Goal: Task Accomplishment & Management: Use online tool/utility

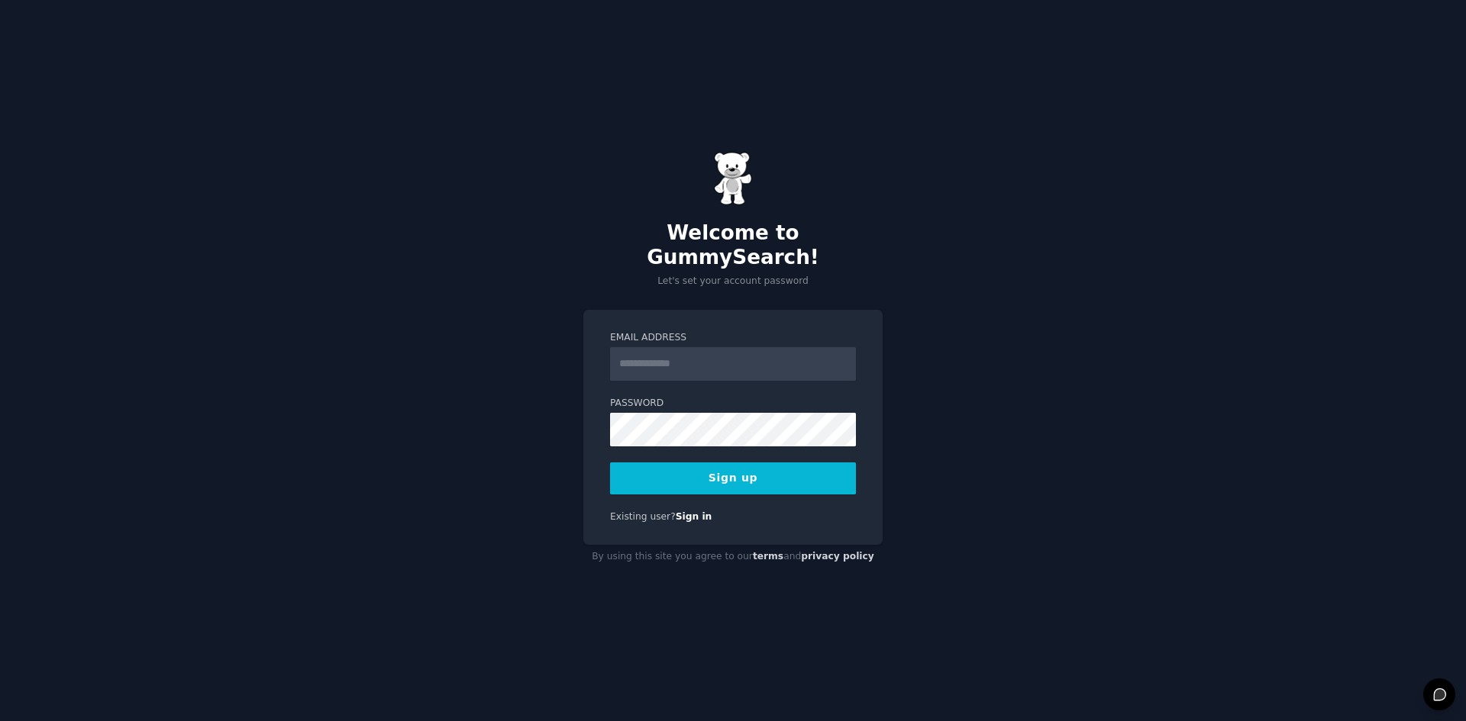
click at [686, 347] on input "Email Address" at bounding box center [733, 364] width 246 height 34
type input "**********"
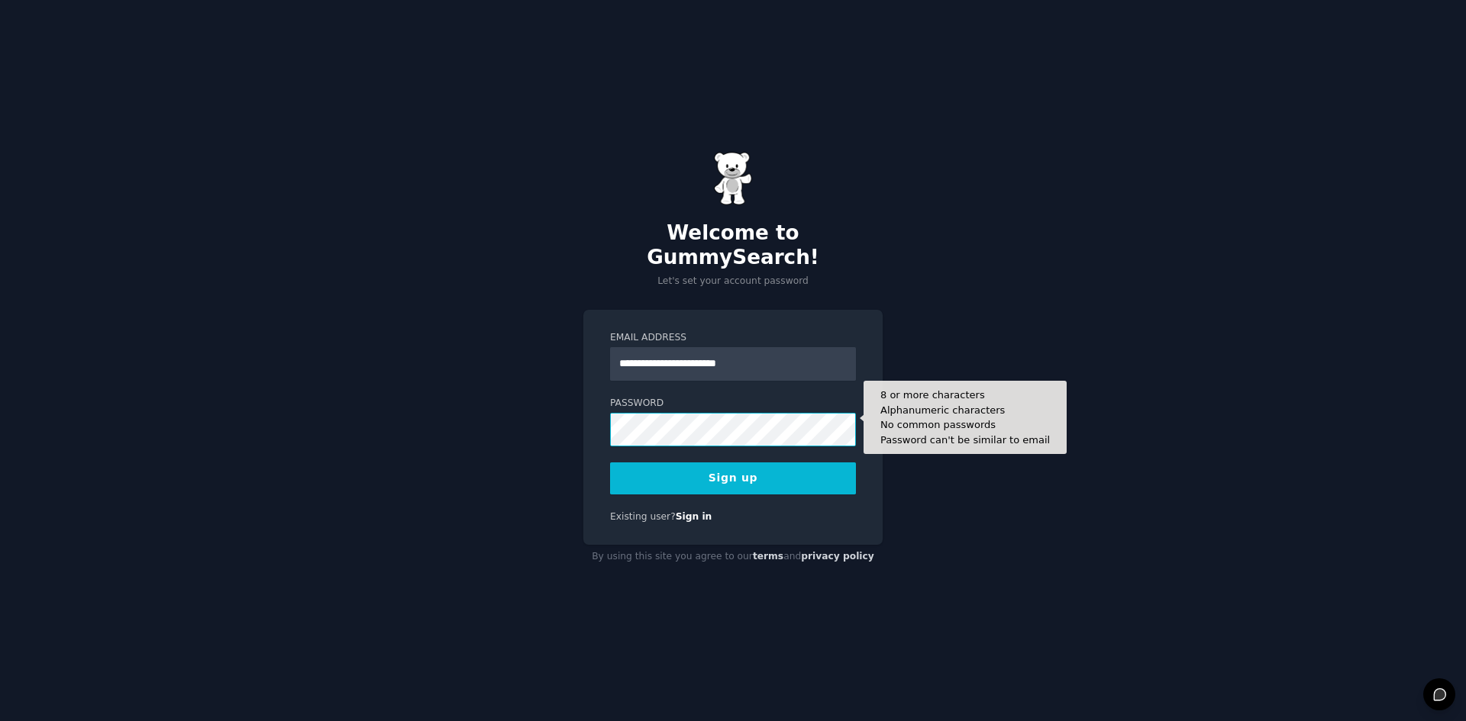
click at [610, 463] on button "Sign up" at bounding box center [733, 479] width 246 height 32
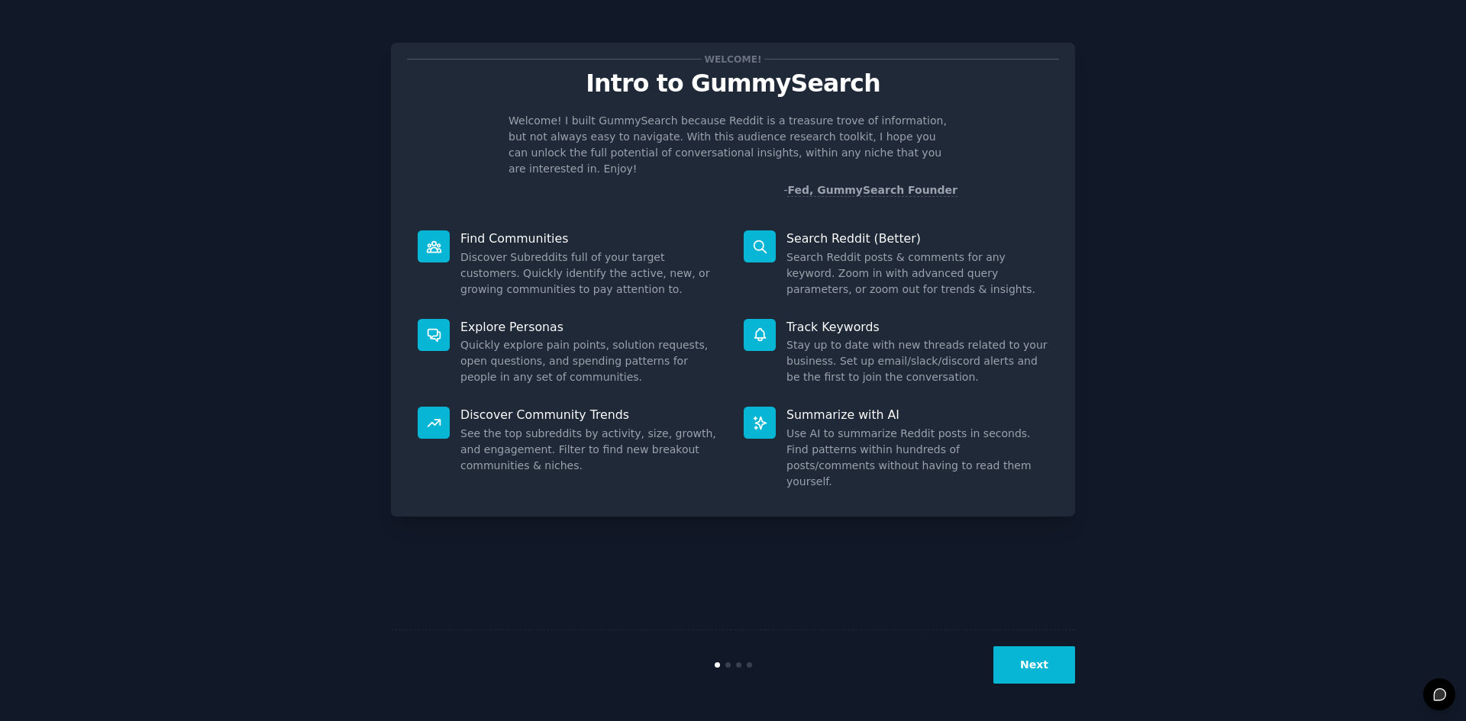
click at [1043, 654] on button "Next" at bounding box center [1034, 665] width 82 height 37
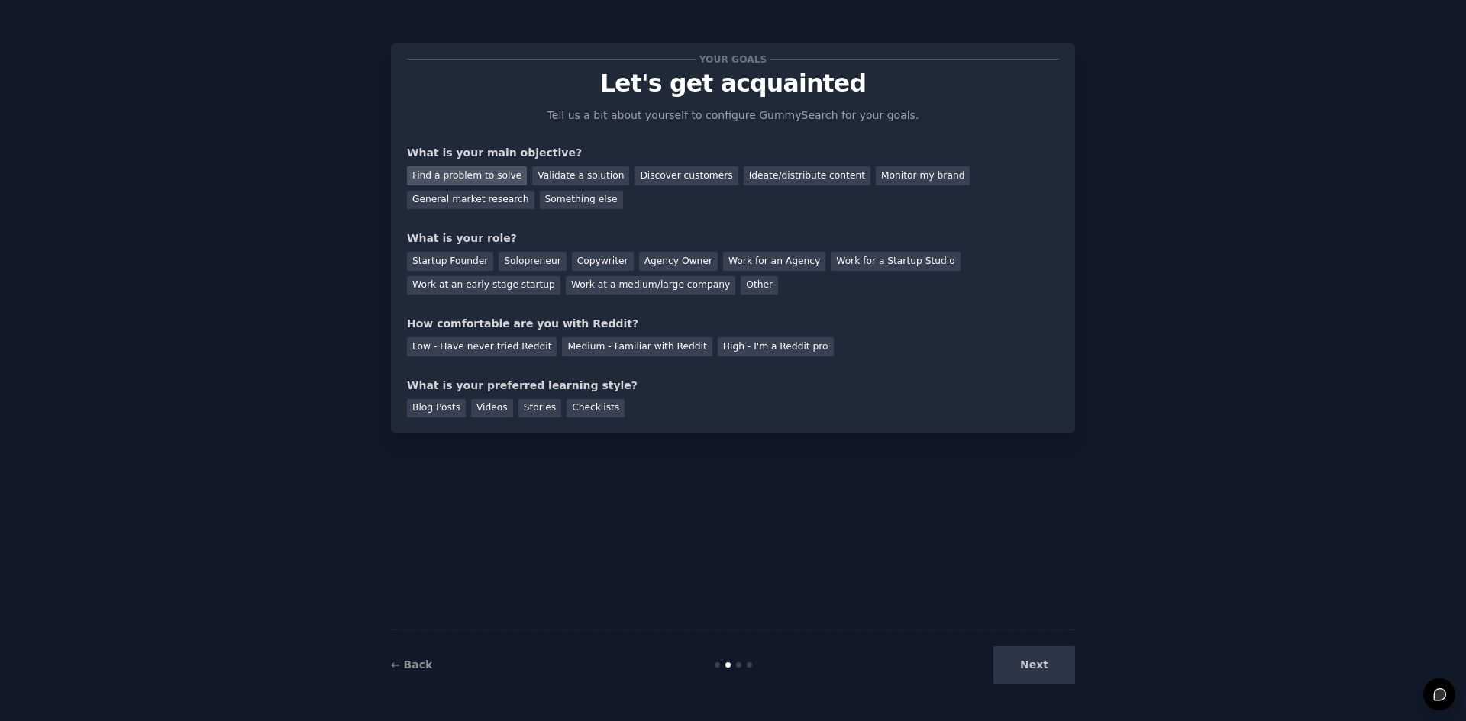
click at [489, 179] on div "Find a problem to solve" at bounding box center [467, 175] width 120 height 19
click at [547, 179] on div "Validate a solution" at bounding box center [580, 175] width 97 height 19
click at [486, 174] on div "Find a problem to solve" at bounding box center [467, 175] width 120 height 19
click at [505, 267] on div "Solopreneur" at bounding box center [531, 261] width 67 height 19
click at [750, 350] on div "High - I'm a Reddit pro" at bounding box center [776, 346] width 116 height 19
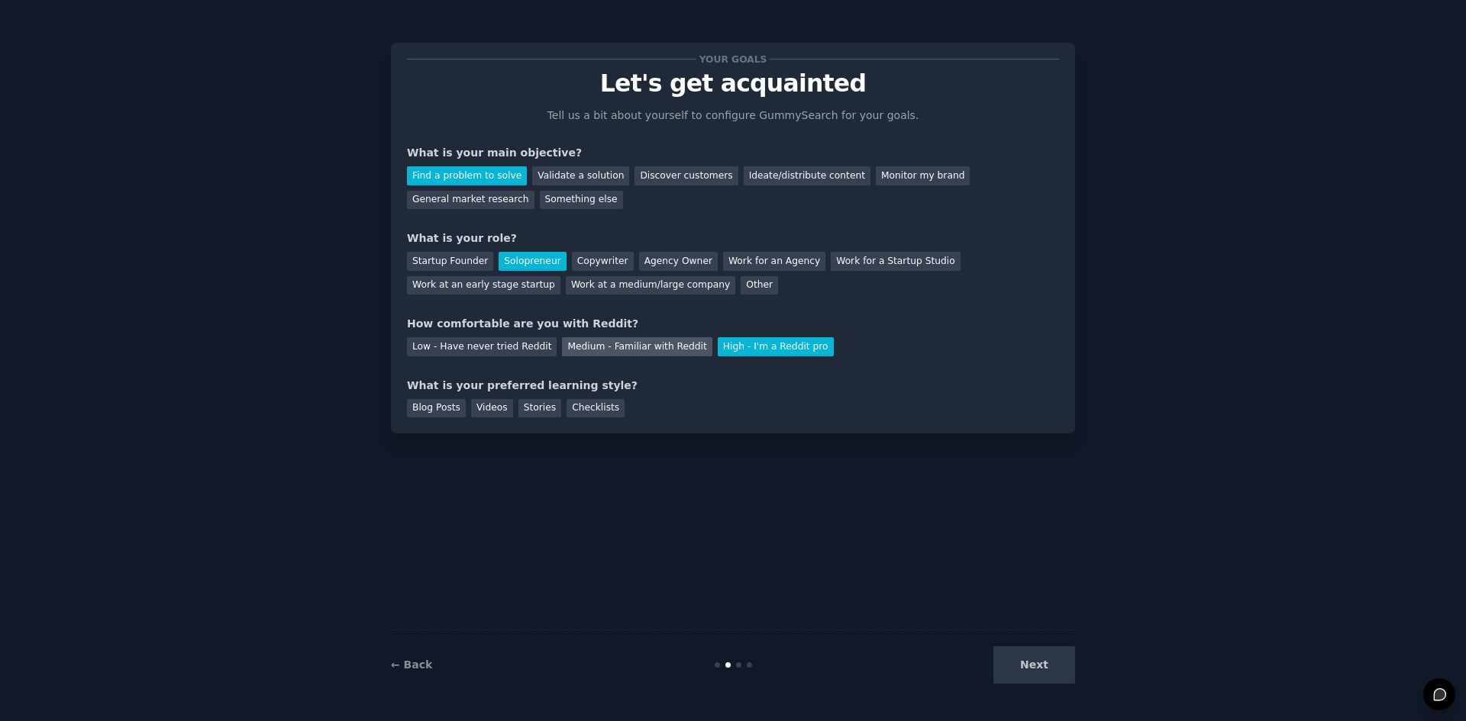
click at [626, 348] on div "Medium - Familiar with Reddit" at bounding box center [637, 346] width 150 height 19
click at [738, 345] on div "High - I'm a Reddit pro" at bounding box center [776, 346] width 116 height 19
click at [629, 344] on div "Medium - Familiar with Reddit" at bounding box center [637, 346] width 150 height 19
click at [447, 411] on div "Blog Posts" at bounding box center [436, 408] width 59 height 19
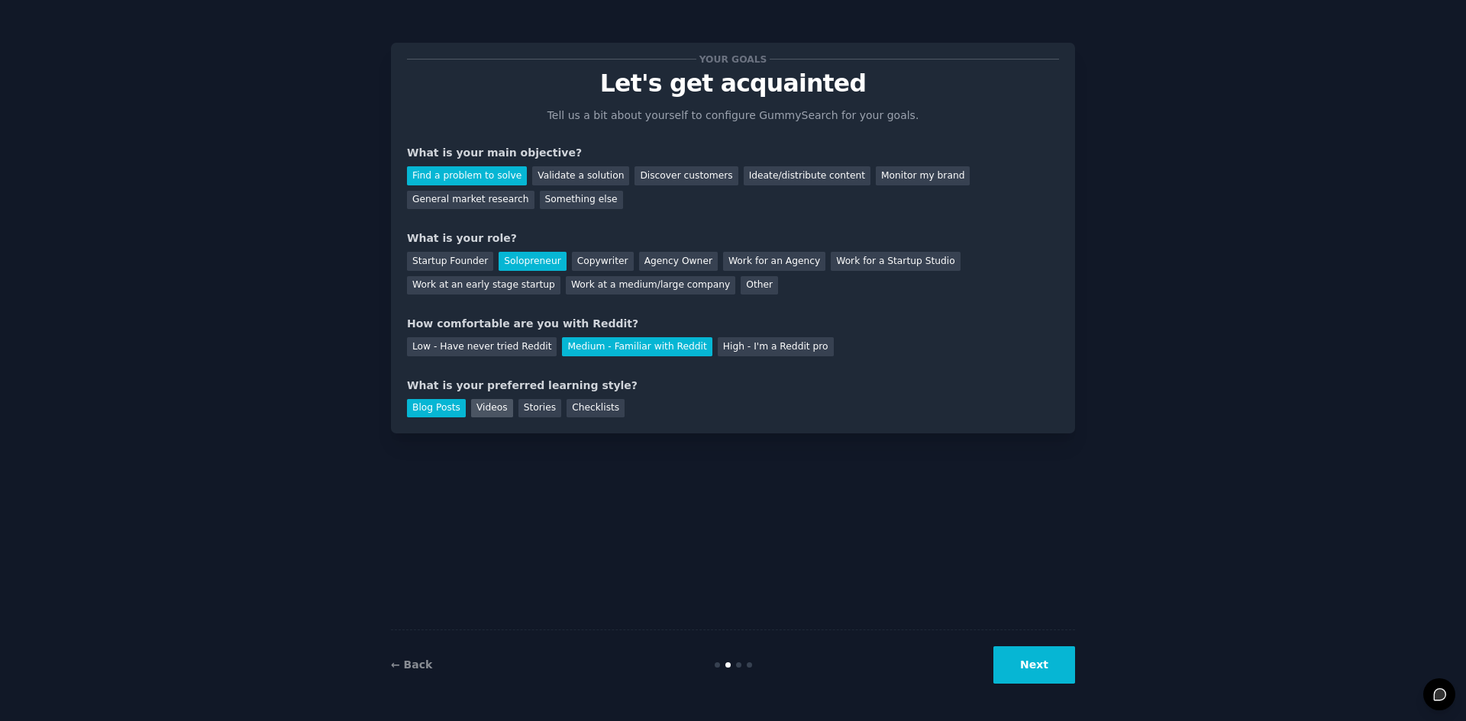
click at [497, 411] on div "Videos" at bounding box center [492, 408] width 42 height 19
click at [534, 411] on div "Stories" at bounding box center [539, 408] width 43 height 19
click at [584, 410] on div "Checklists" at bounding box center [595, 408] width 58 height 19
click at [518, 408] on div "Stories" at bounding box center [539, 408] width 43 height 19
click at [434, 405] on div "Blog Posts" at bounding box center [436, 408] width 59 height 19
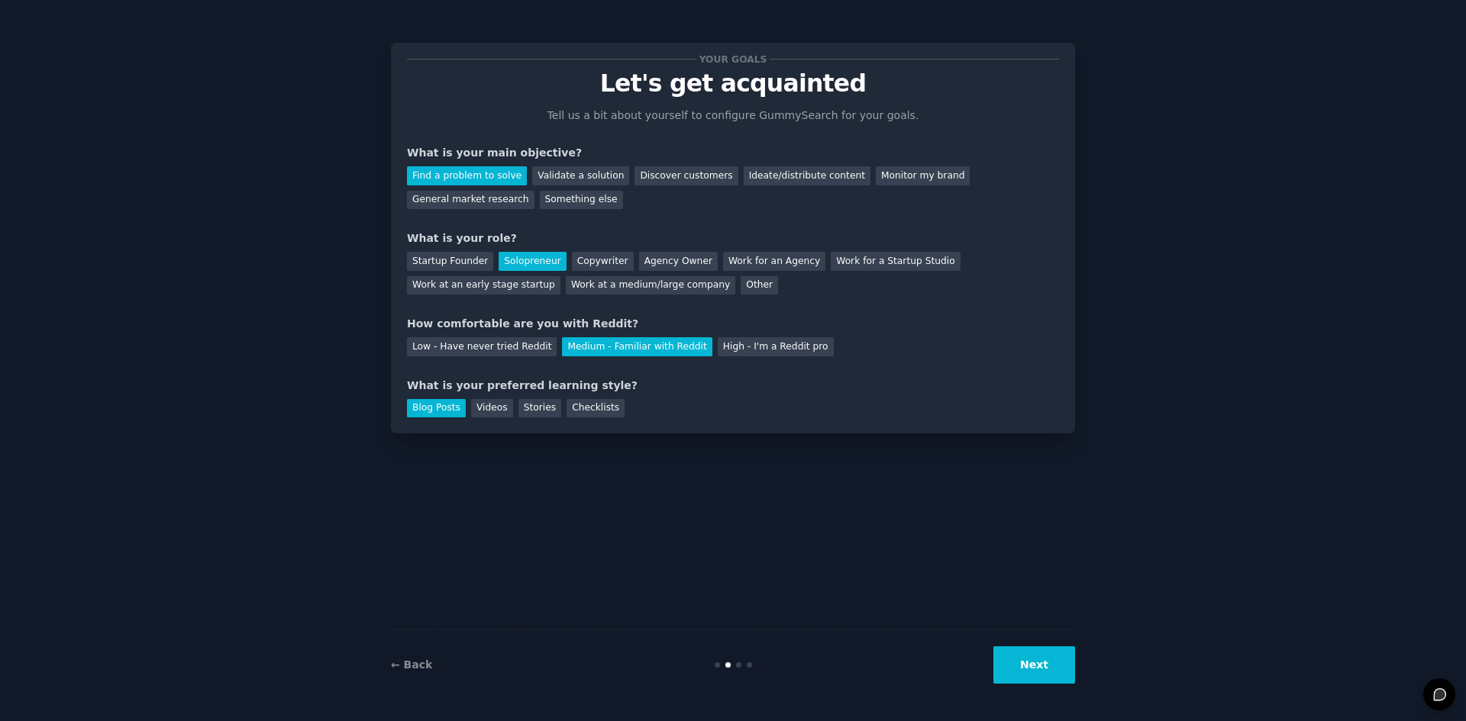
click at [1017, 661] on button "Next" at bounding box center [1034, 665] width 82 height 37
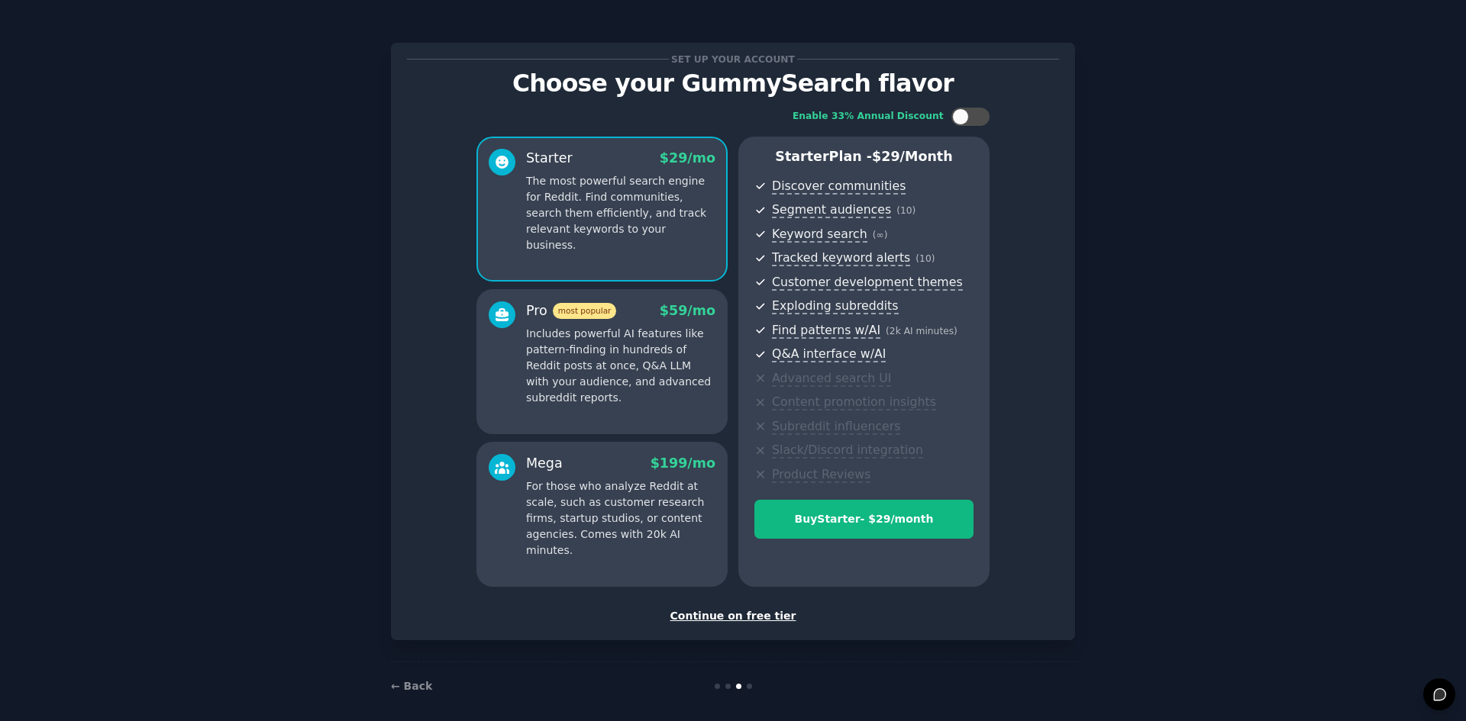
click at [722, 612] on div "Continue on free tier" at bounding box center [733, 616] width 652 height 16
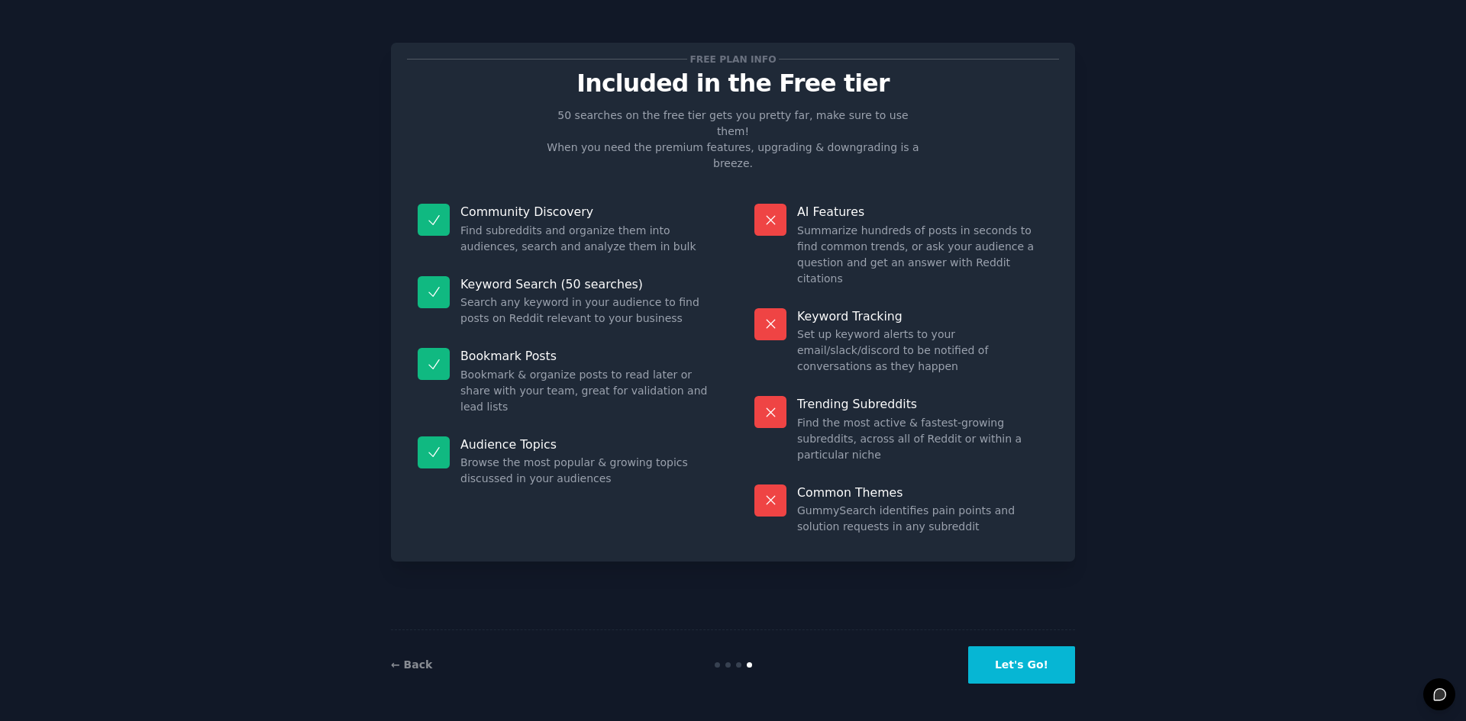
click at [1023, 660] on button "Let's Go!" at bounding box center [1021, 665] width 107 height 37
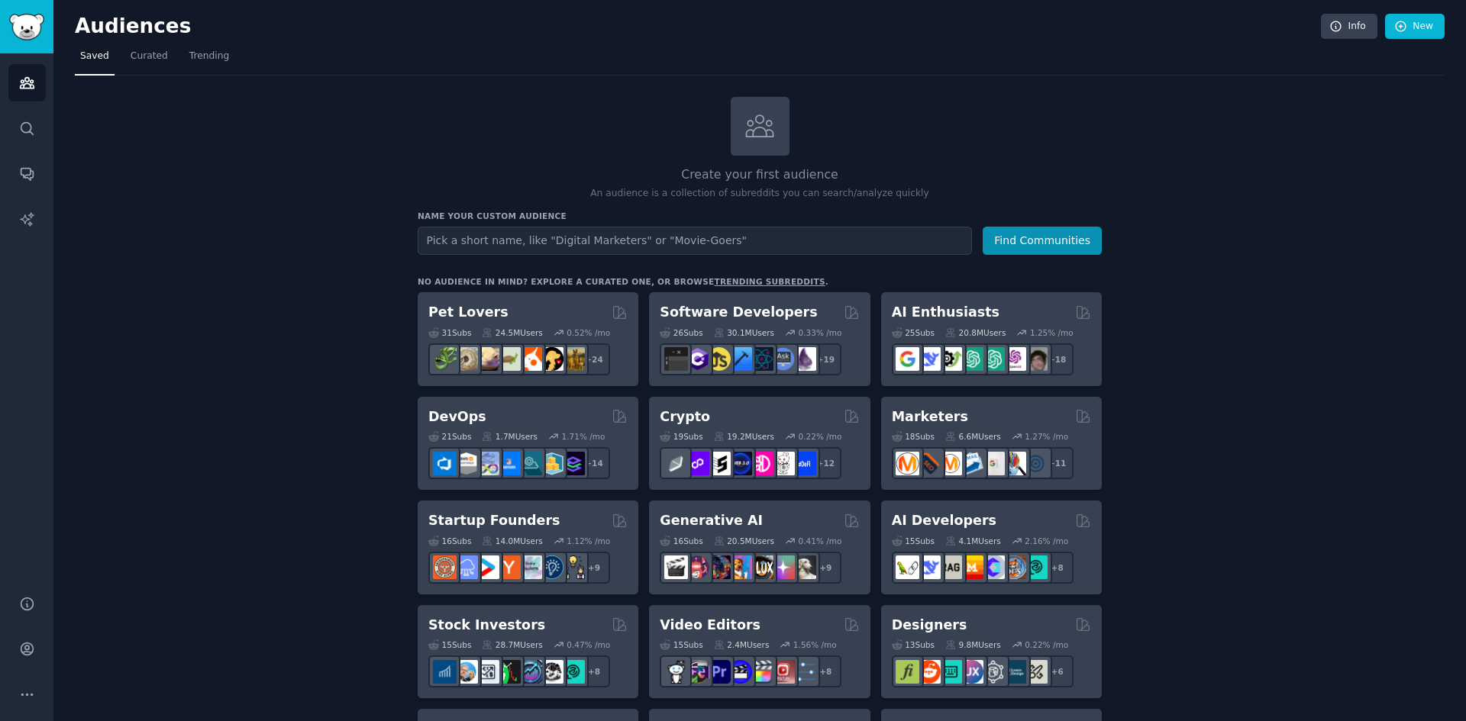
click at [672, 245] on input "text" at bounding box center [695, 241] width 554 height 28
type input "tutoring"
click at [982, 227] on button "Find Communities" at bounding box center [1041, 241] width 119 height 28
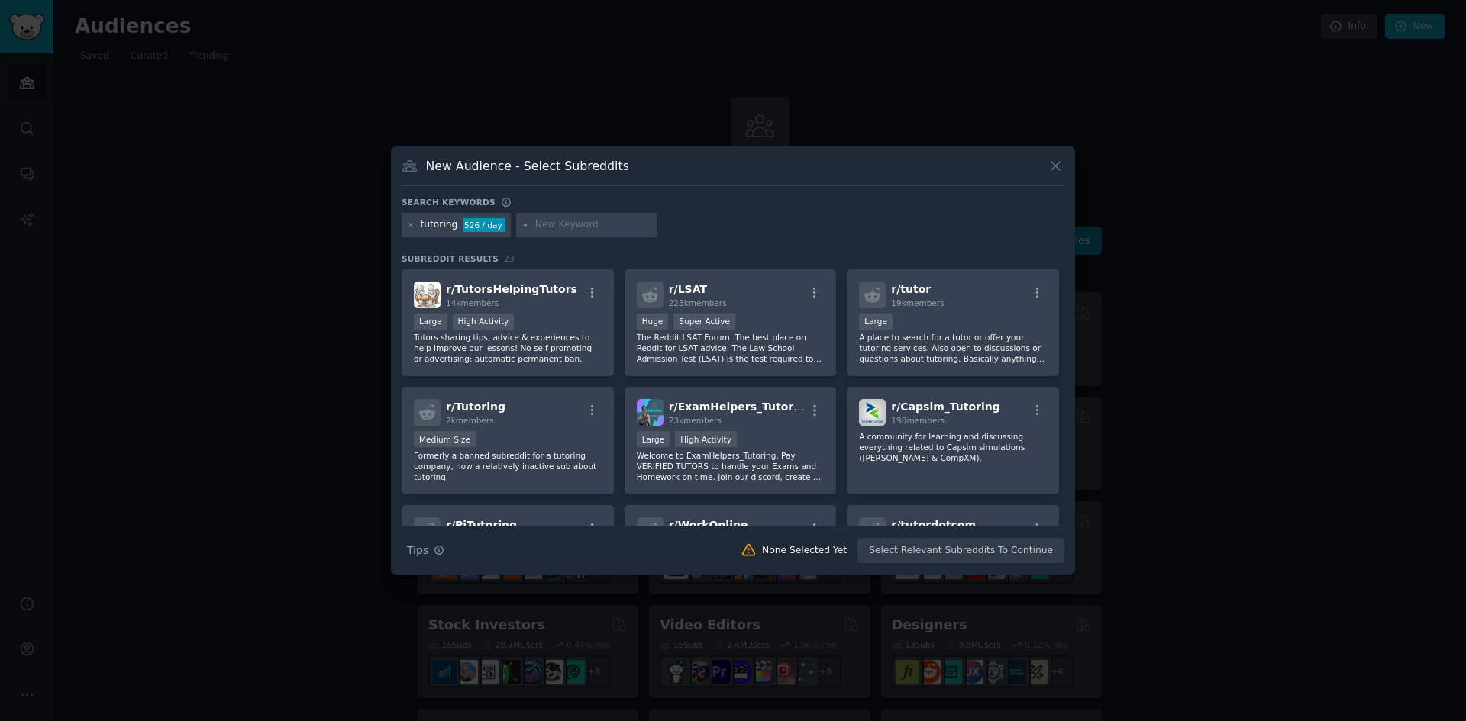
click at [607, 215] on div at bounding box center [586, 225] width 140 height 24
click at [605, 234] on div at bounding box center [586, 225] width 140 height 24
click at [605, 226] on input "text" at bounding box center [593, 225] width 116 height 14
type input "academic"
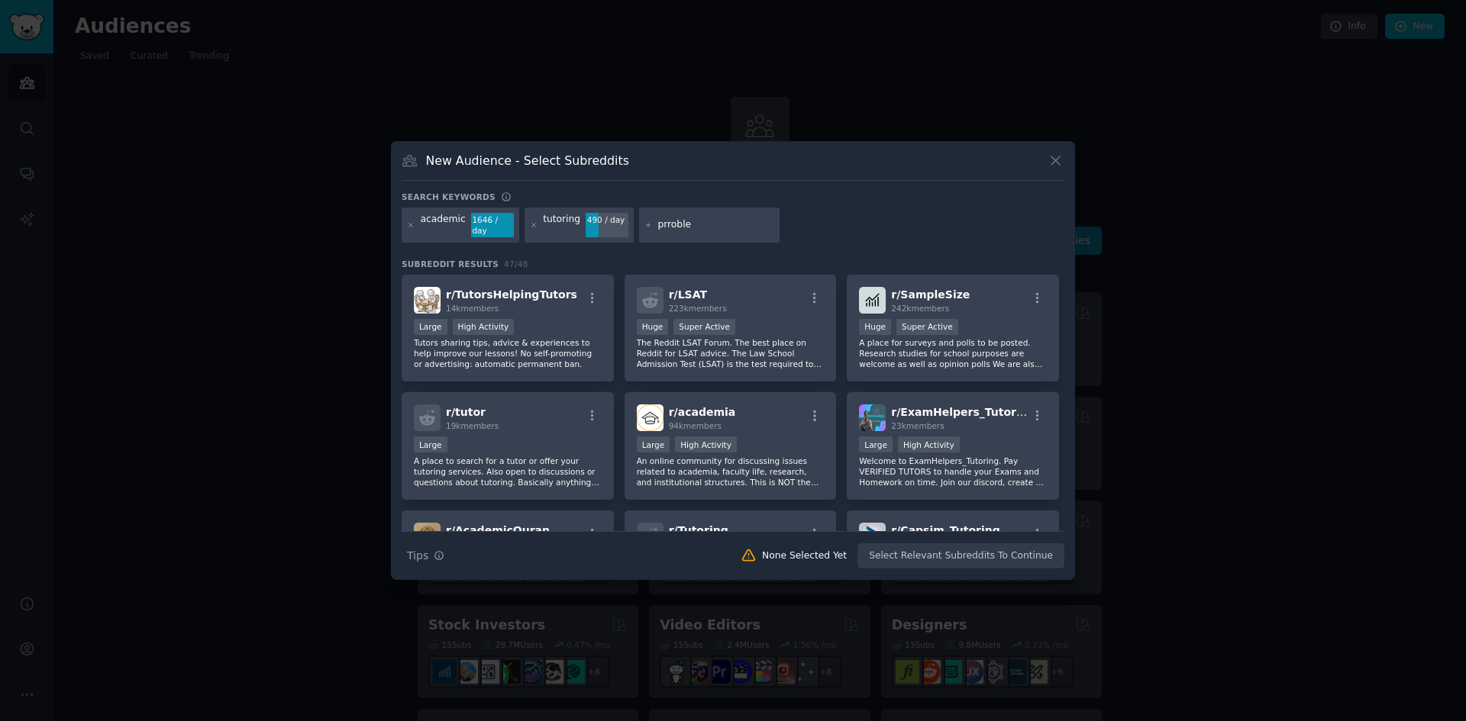
type input "prroblem"
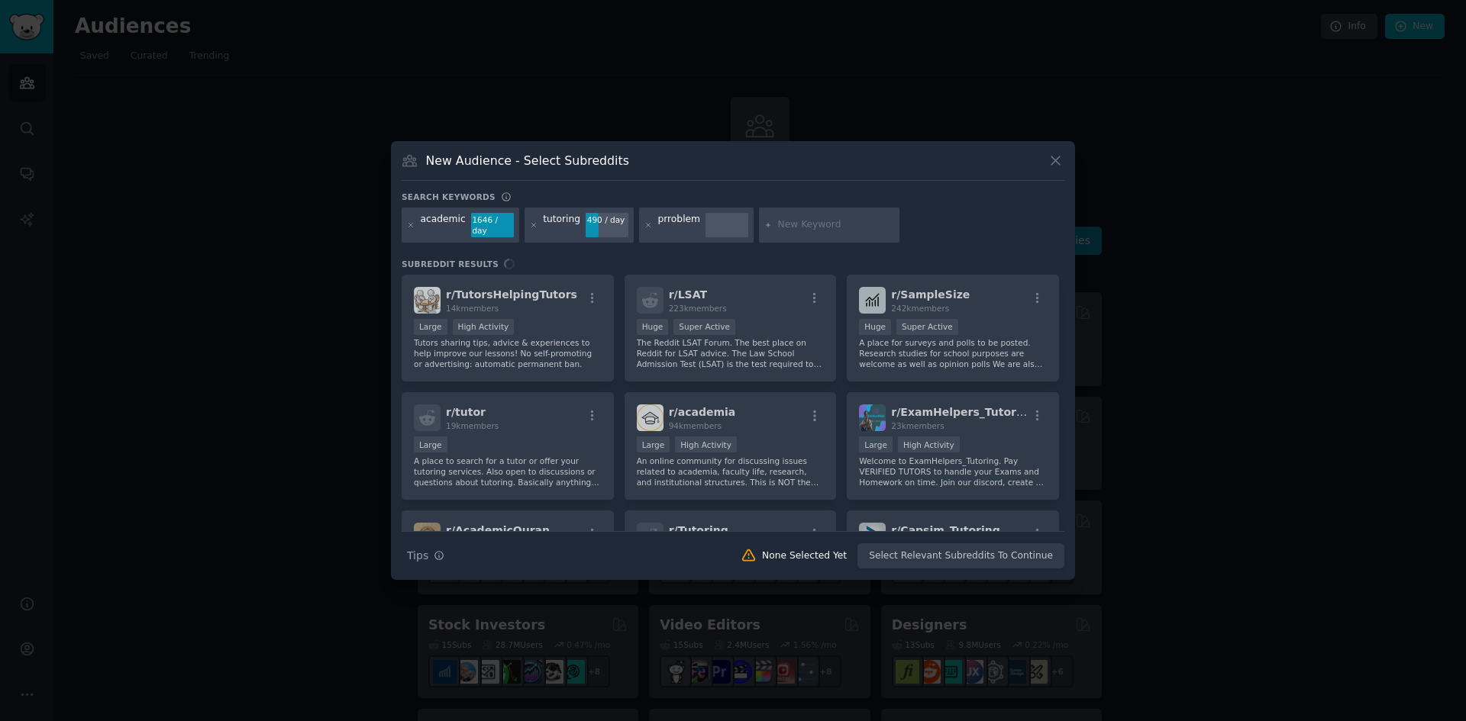
click at [661, 225] on div "prroblem" at bounding box center [679, 225] width 43 height 24
click at [644, 227] on icon at bounding box center [648, 225] width 8 height 8
click at [667, 223] on input "text" at bounding box center [716, 225] width 116 height 14
type input "problem"
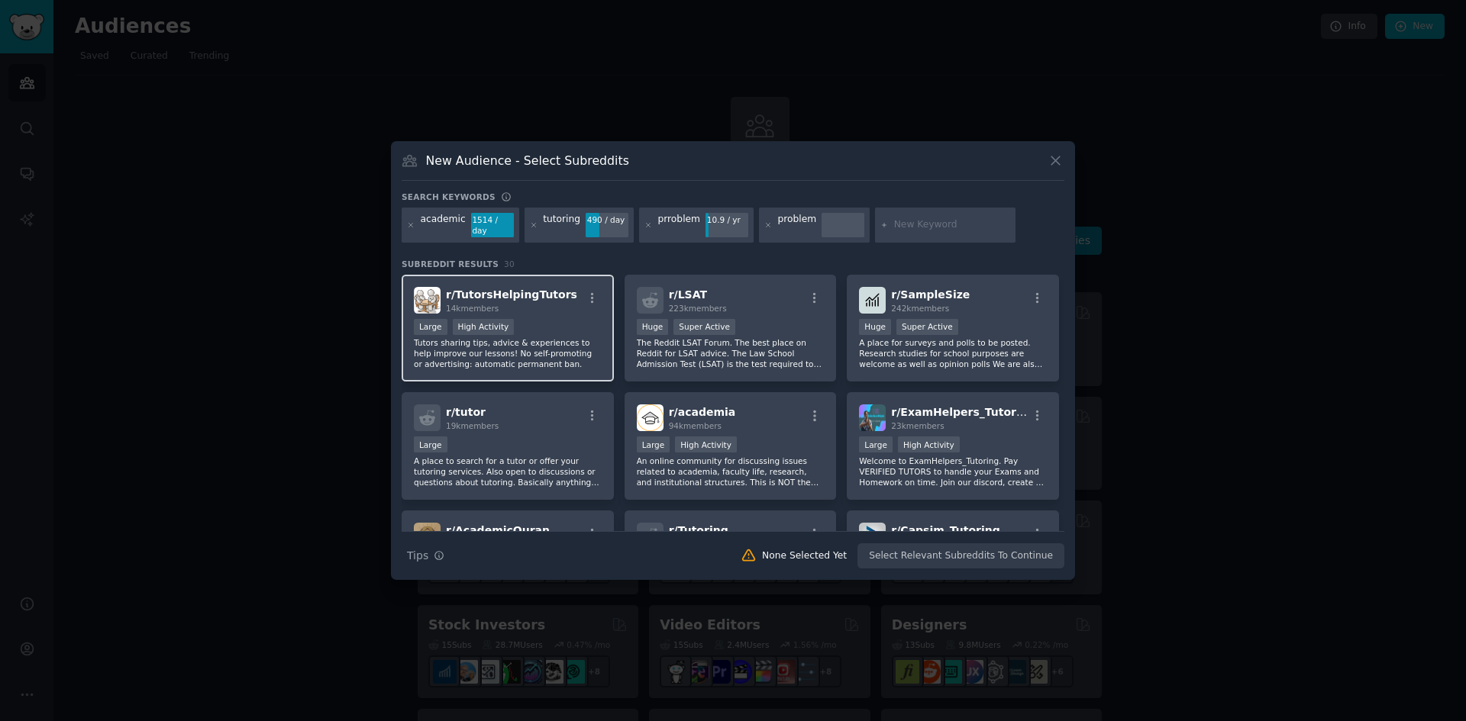
click at [557, 342] on p "Tutors sharing tips, advice & experiences to help improve our lessons! No self-…" at bounding box center [508, 353] width 188 height 32
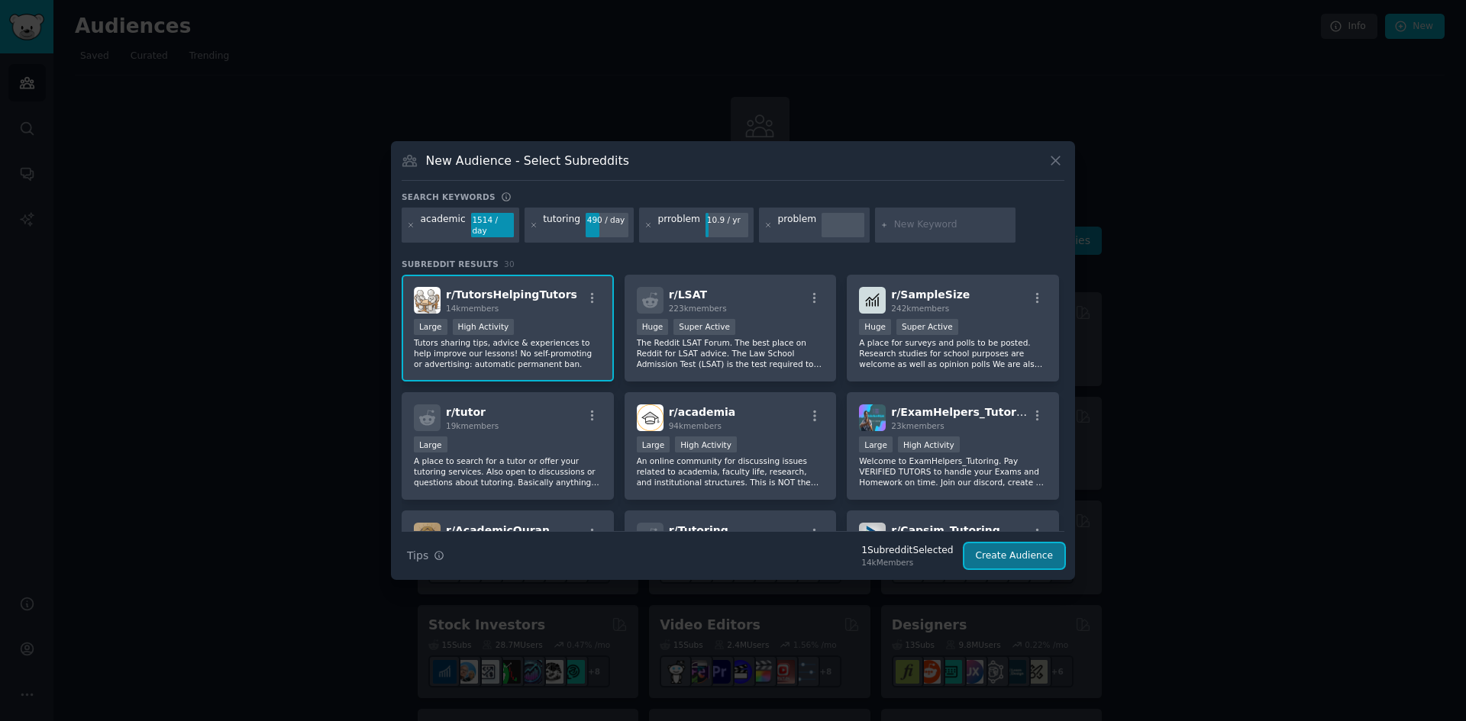
click at [990, 544] on button "Create Audience" at bounding box center [1014, 557] width 101 height 26
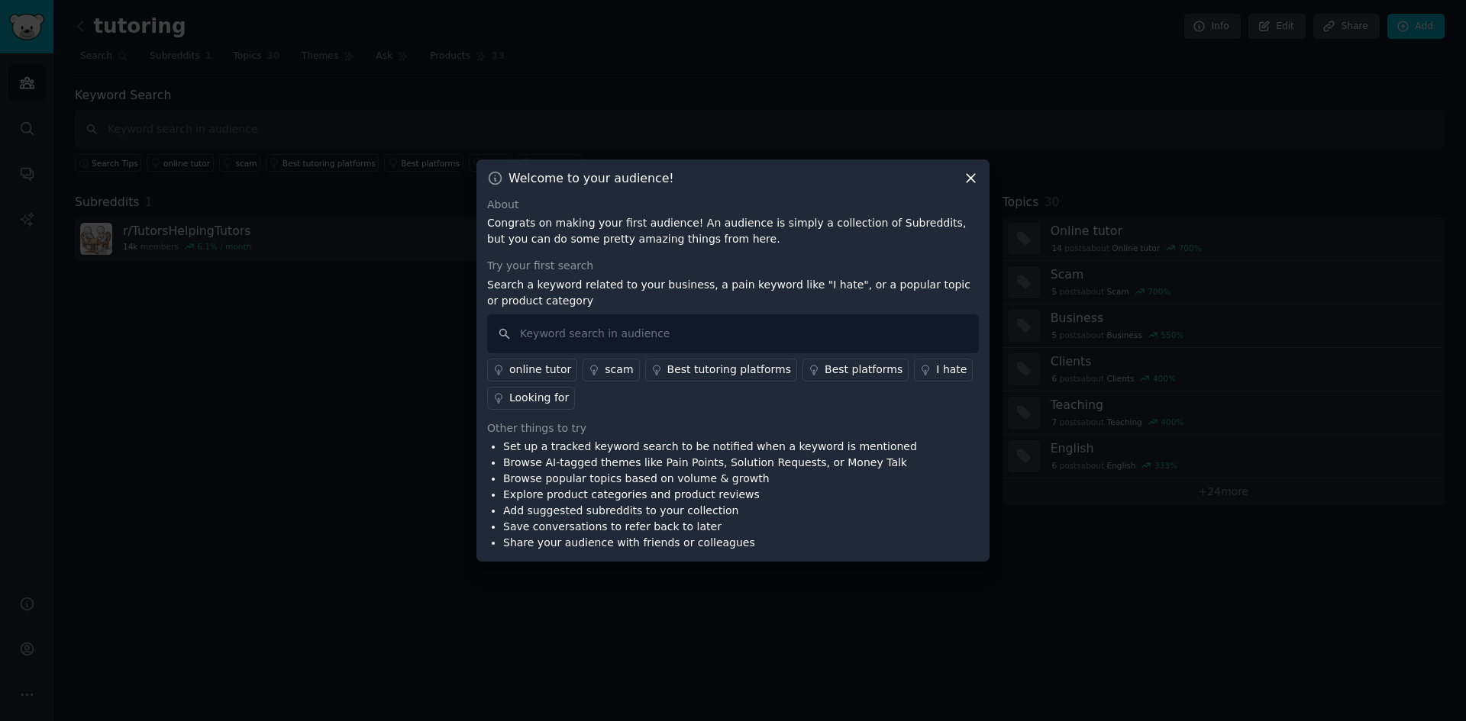
drag, startPoint x: 964, startPoint y: 179, endPoint x: 672, endPoint y: 354, distance: 340.7
click at [674, 353] on div "Welcome to your audience! About Congrats on making your first audience! An audi…" at bounding box center [732, 361] width 513 height 403
click at [636, 333] on input "text" at bounding box center [733, 334] width 492 height 39
click at [936, 376] on div "I hate" at bounding box center [951, 370] width 31 height 16
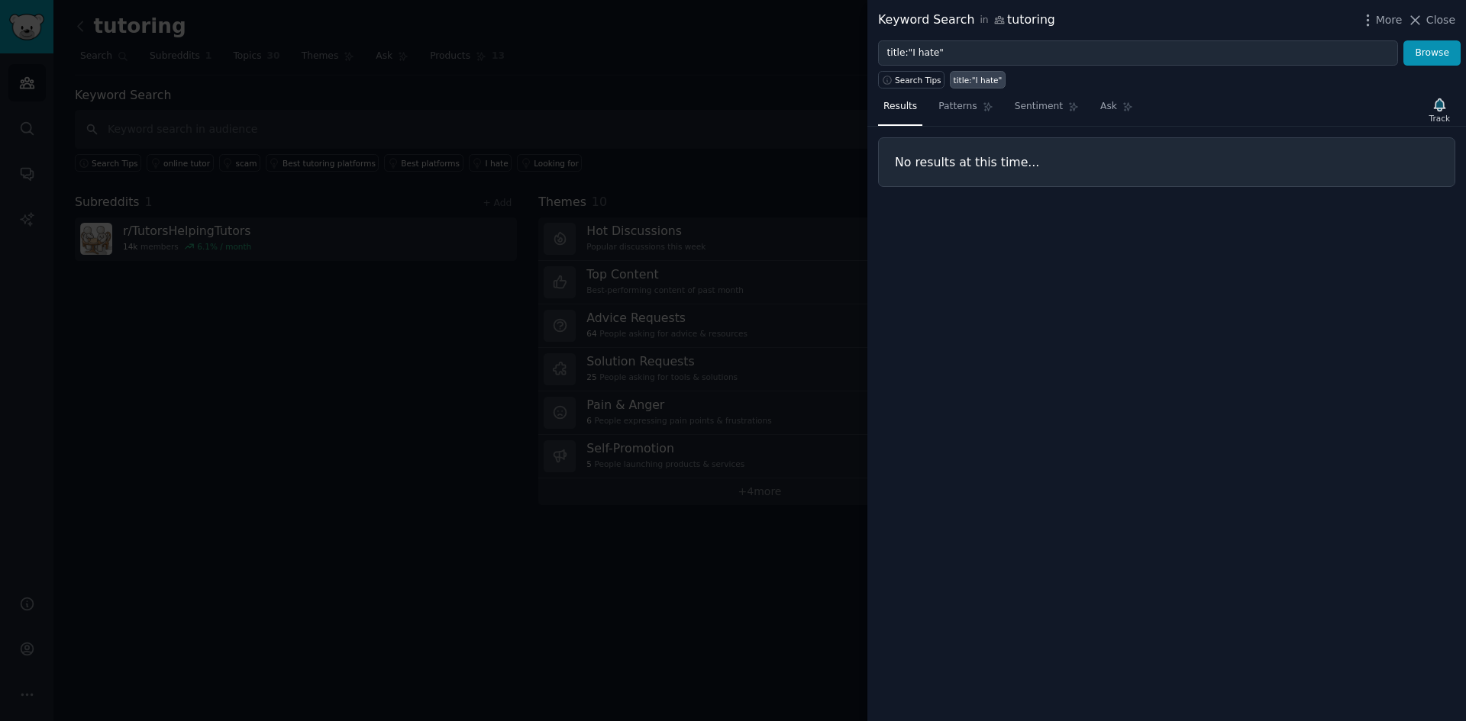
click at [719, 287] on div at bounding box center [733, 360] width 1466 height 721
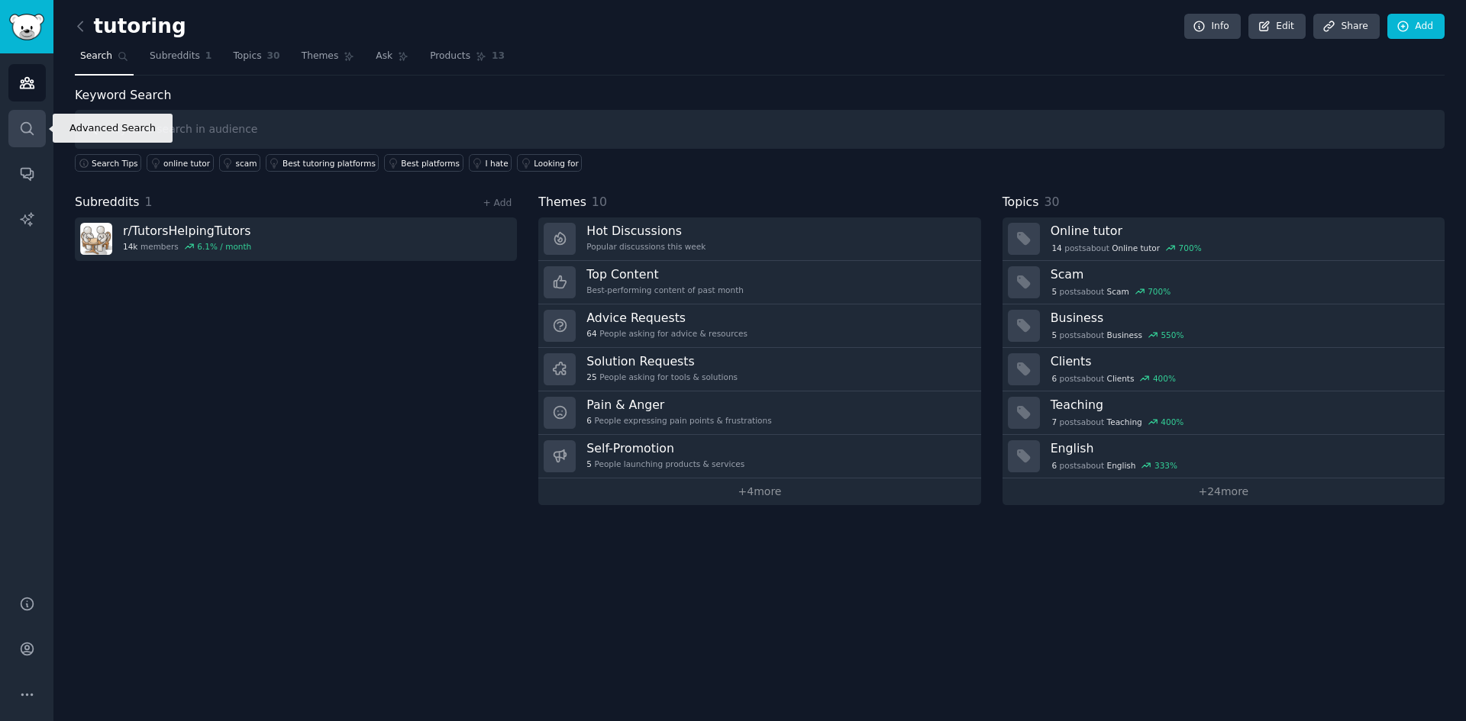
click at [25, 125] on icon "Sidebar" at bounding box center [27, 129] width 16 height 16
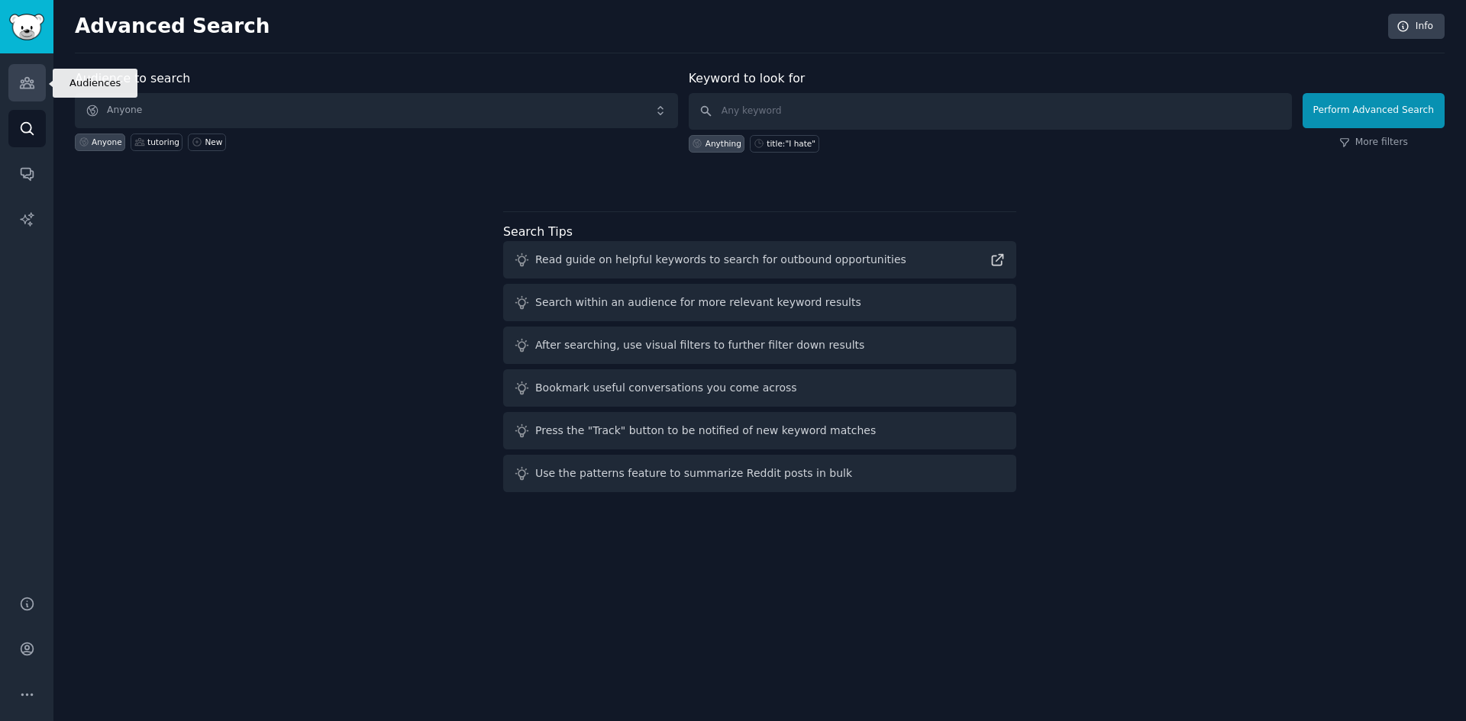
click at [33, 82] on icon "Sidebar" at bounding box center [27, 83] width 14 height 11
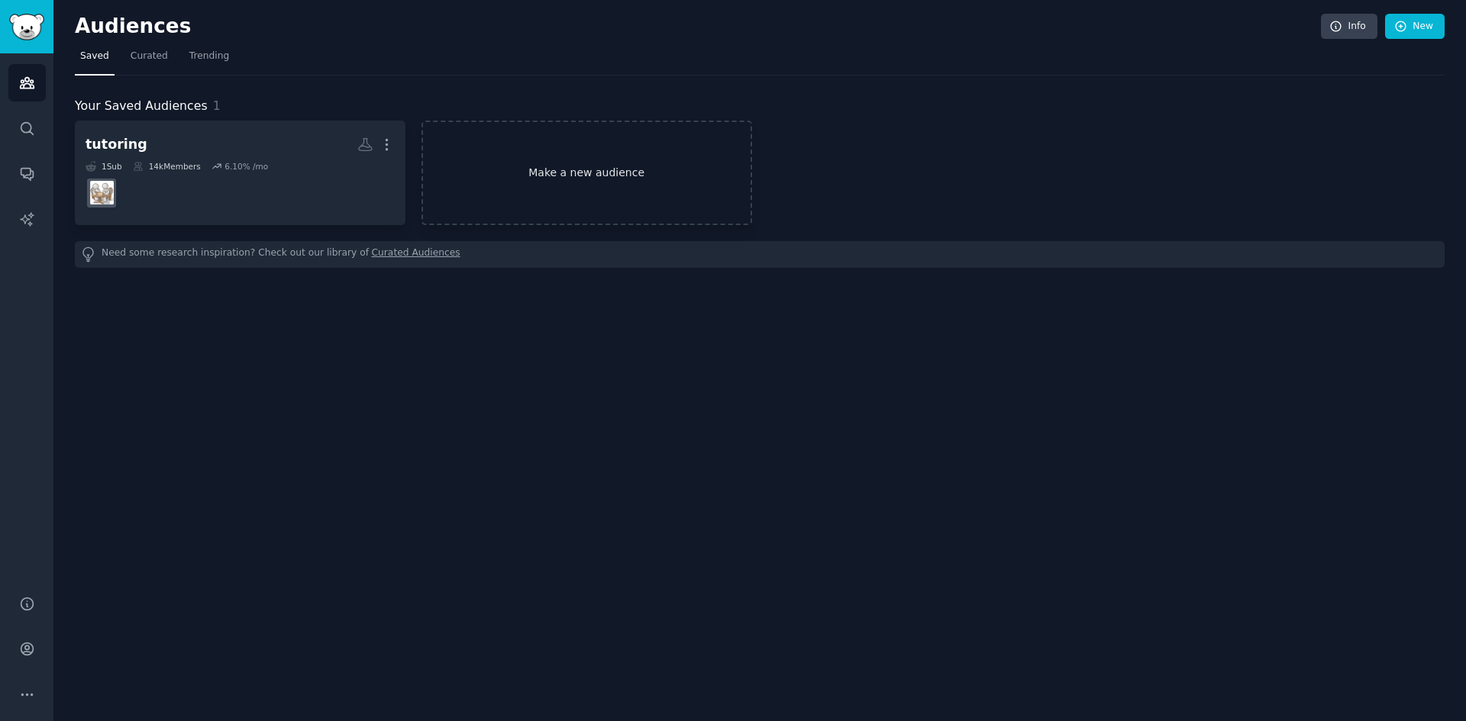
click at [455, 150] on link "Make a new audience" at bounding box center [586, 173] width 331 height 105
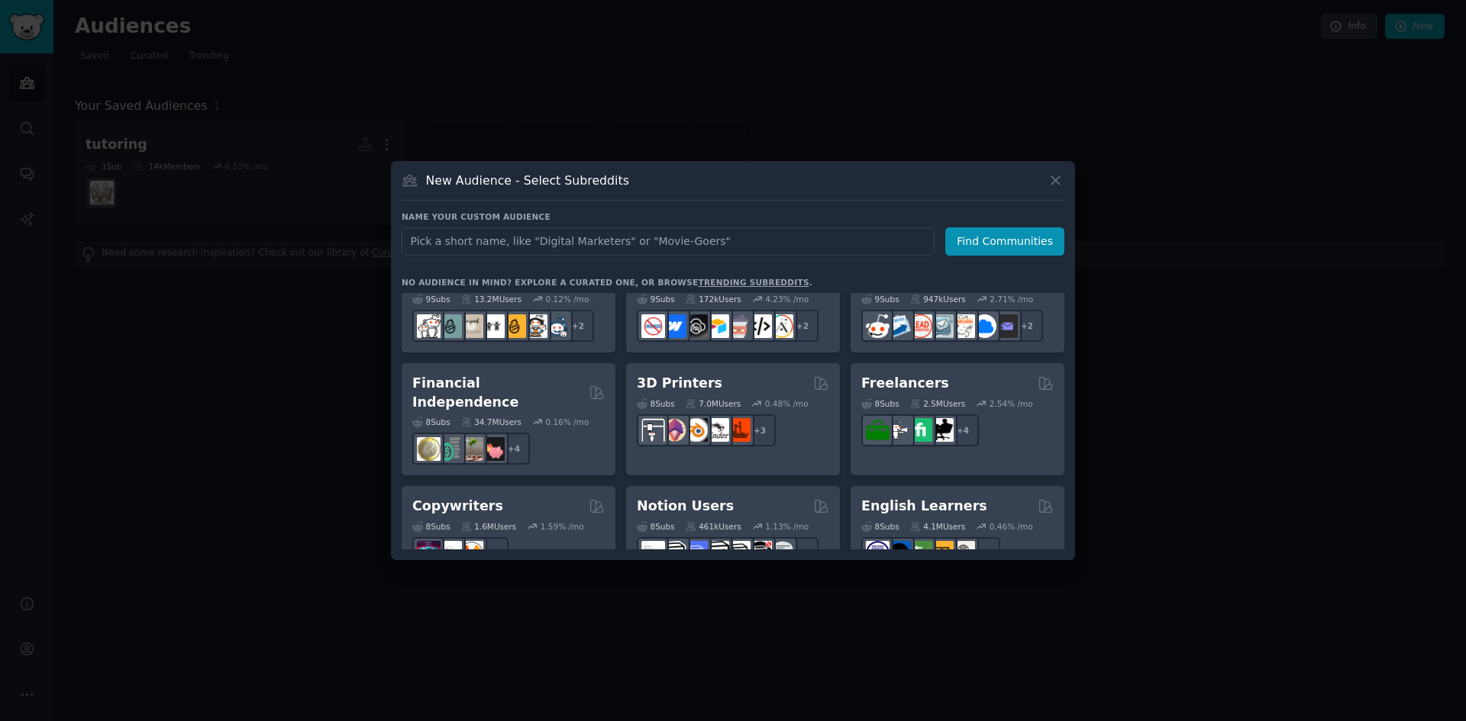
scroll to position [916, 0]
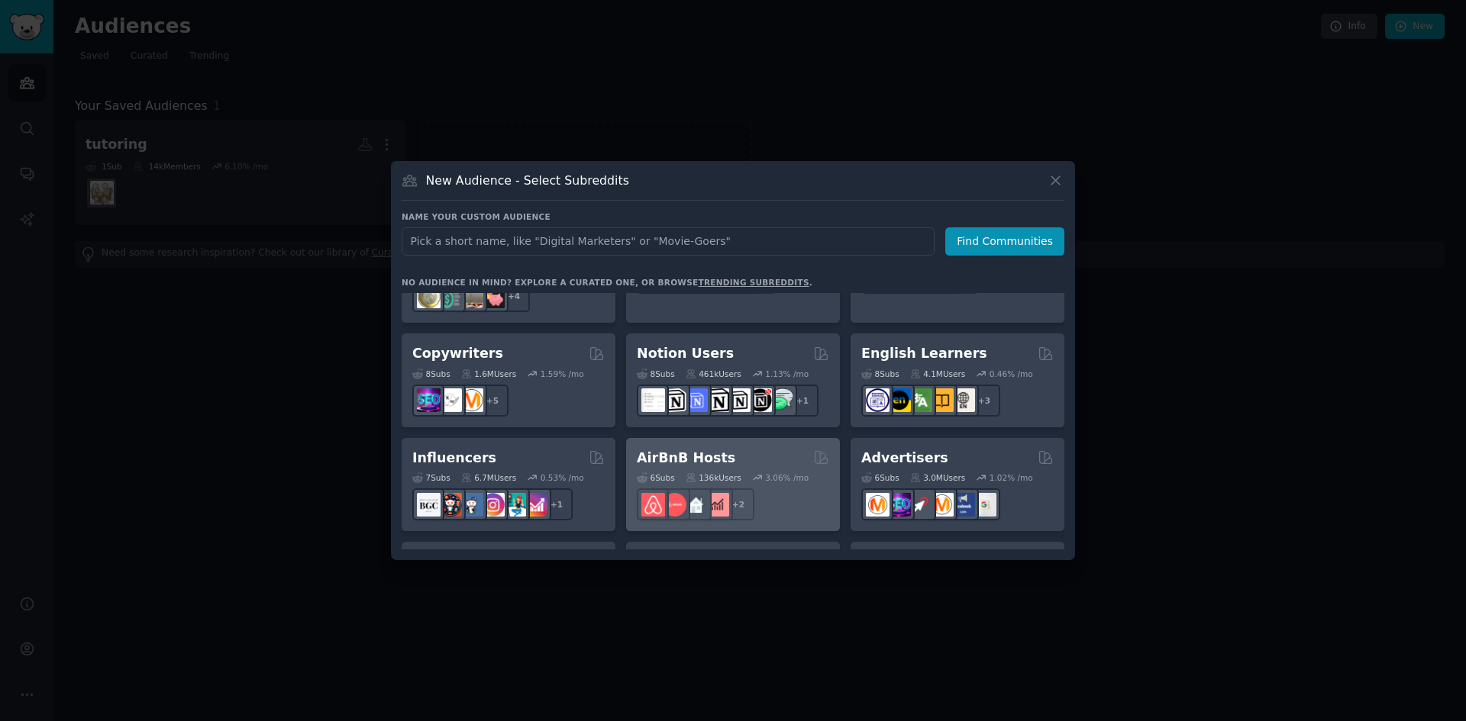
click at [699, 449] on h2 "AirBnB Hosts" at bounding box center [686, 458] width 98 height 19
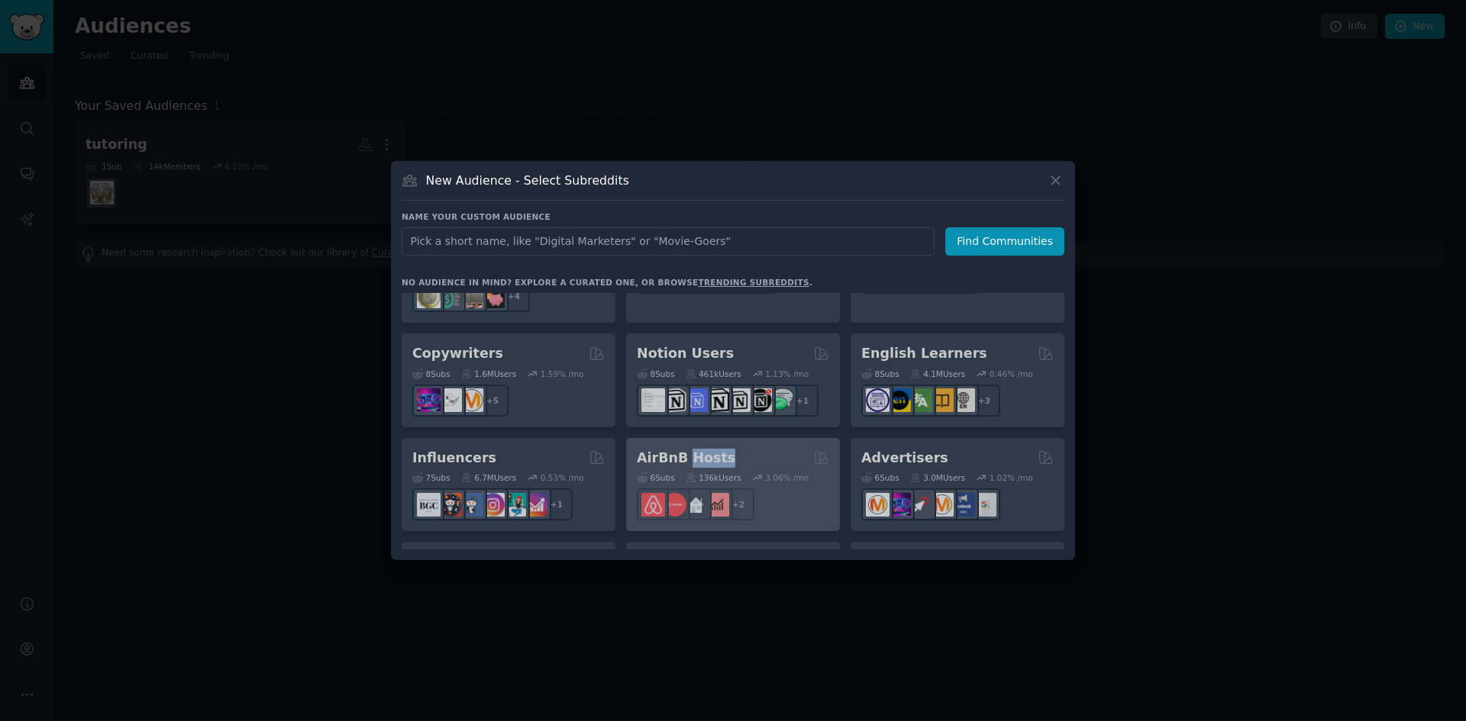
click at [699, 434] on div "Pet Lovers 31 Sub s 24.5M Users 0.52 % /mo r/dogbreed + 24 Software Developers …" at bounding box center [733, 421] width 663 height 256
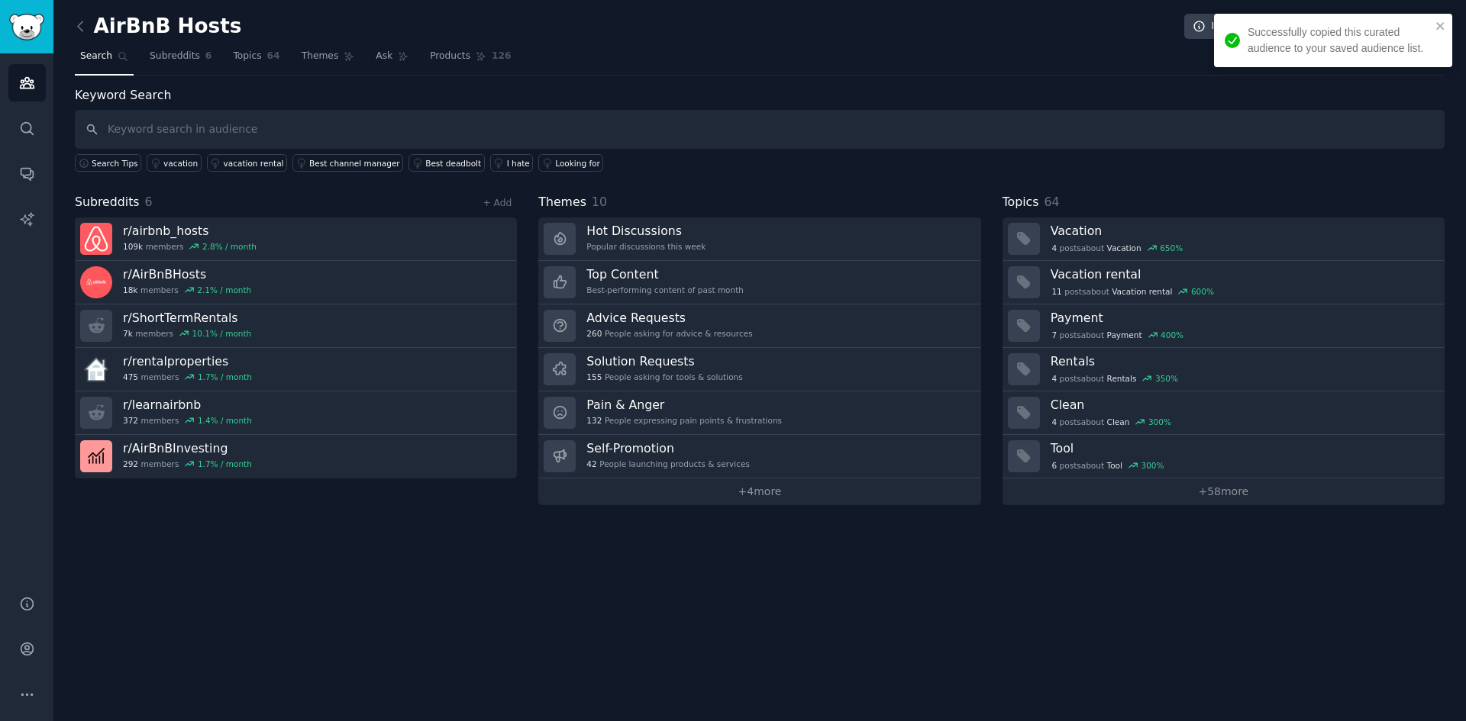
click at [262, 124] on input "text" at bounding box center [760, 129] width 1370 height 39
type input "i hate"
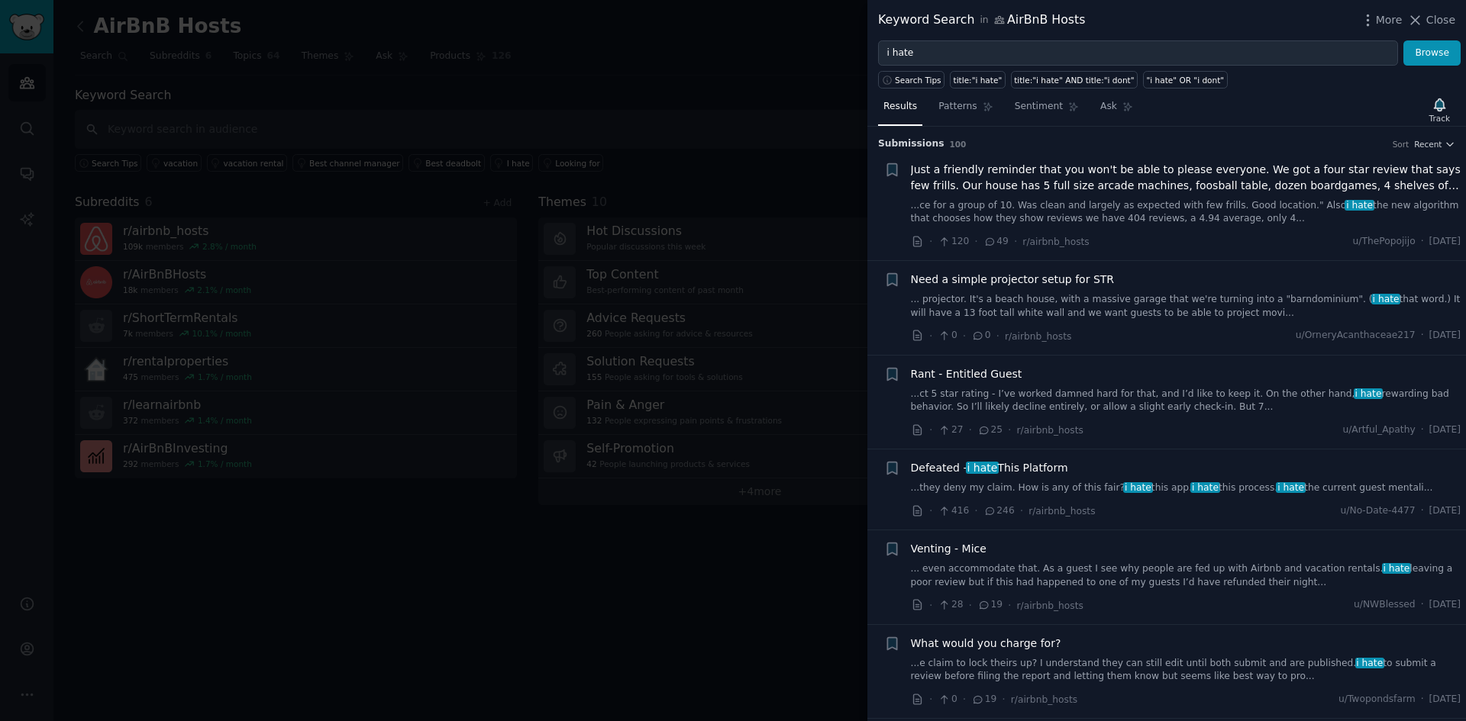
click at [724, 179] on div at bounding box center [733, 360] width 1466 height 721
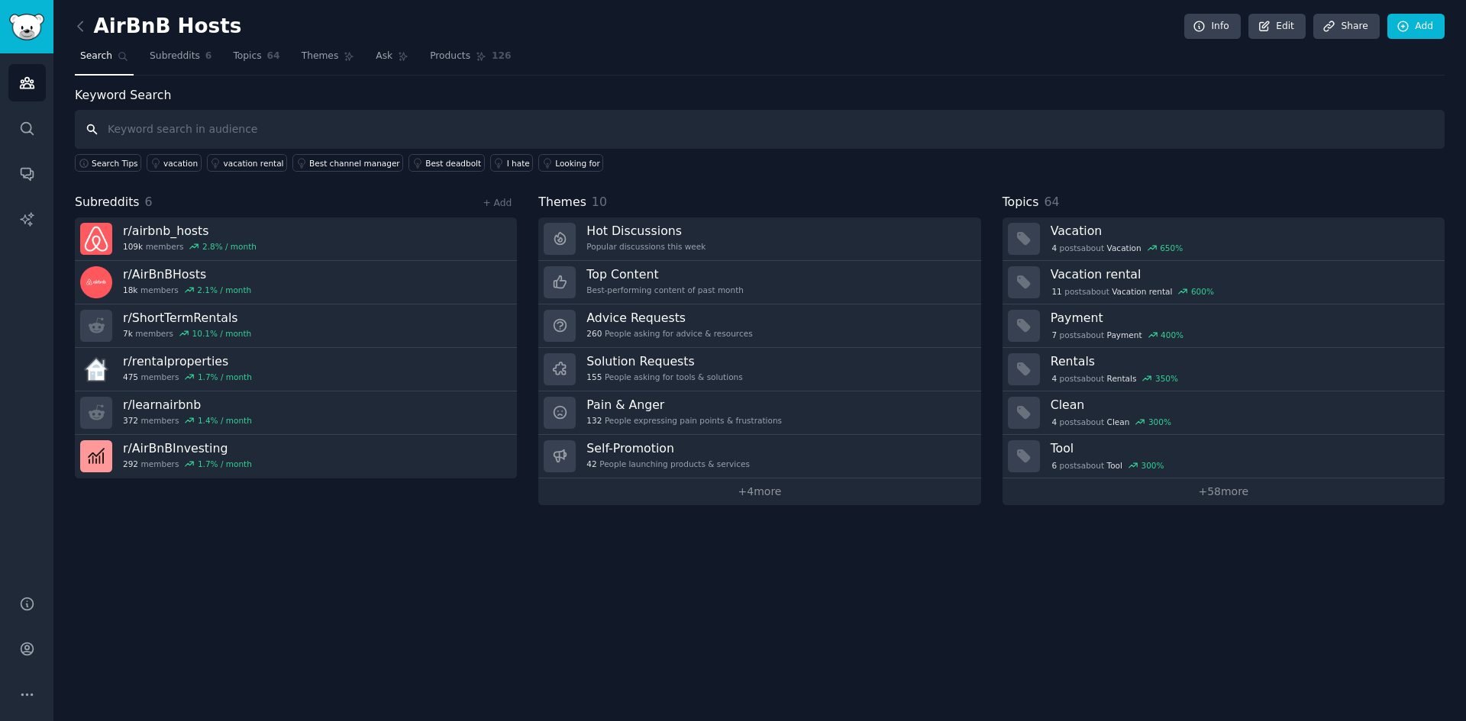
click at [192, 137] on input "text" at bounding box center [760, 129] width 1370 height 39
click at [90, 22] on link at bounding box center [84, 27] width 19 height 24
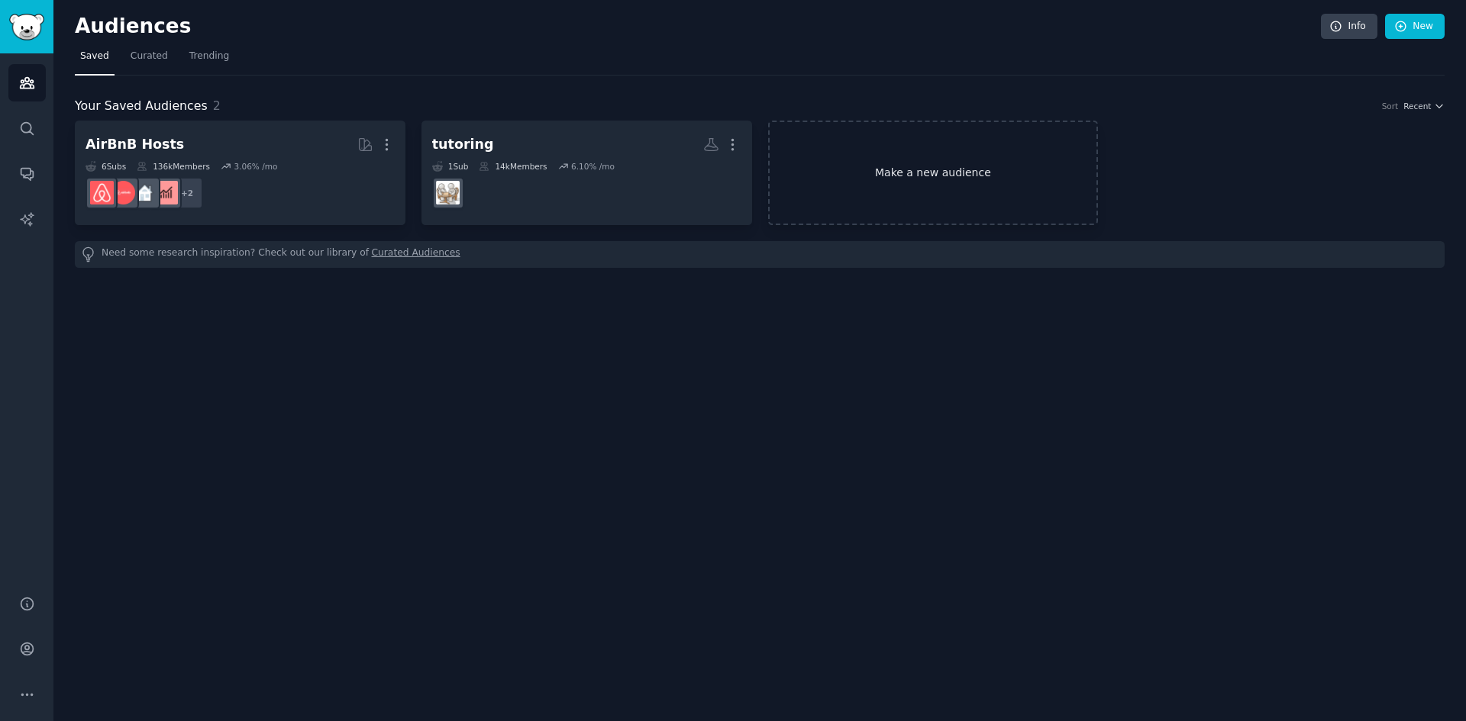
click at [857, 175] on link "Make a new audience" at bounding box center [933, 173] width 331 height 105
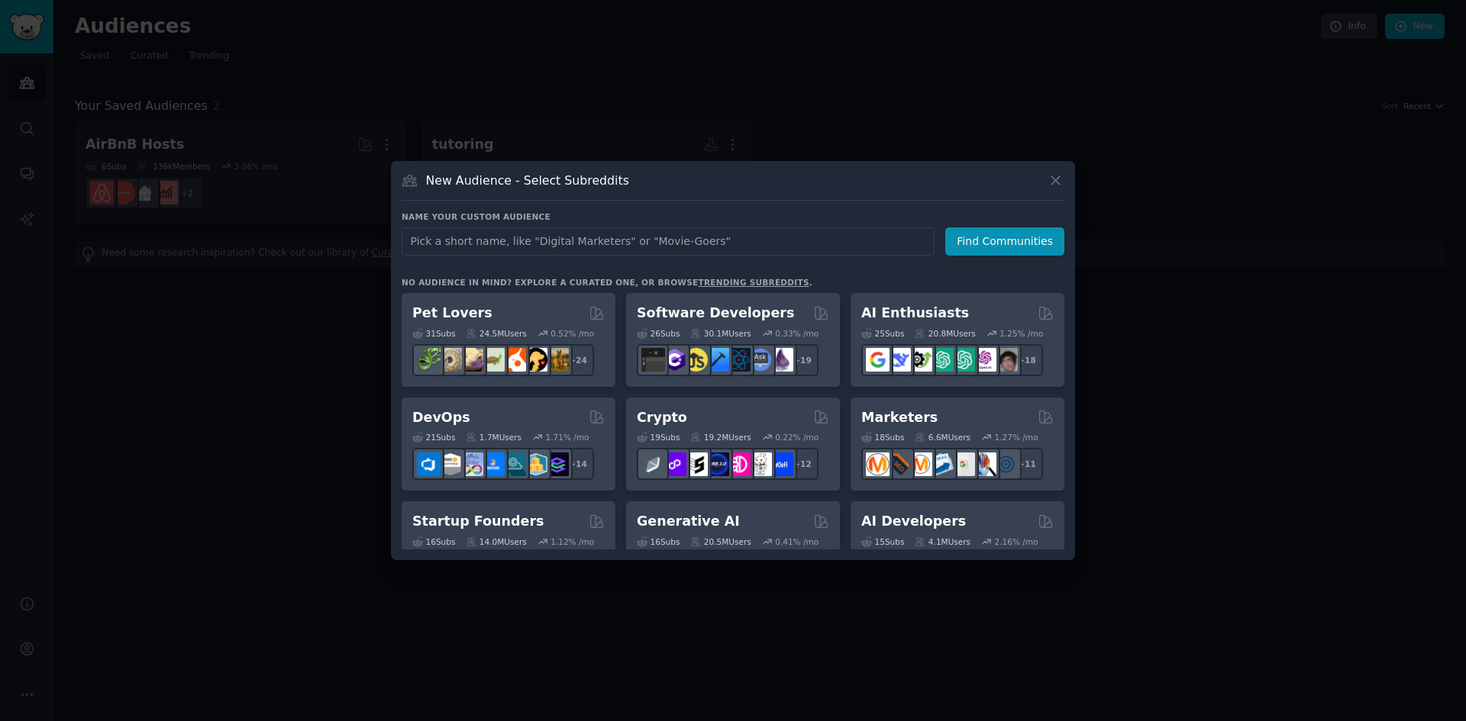
type input "a"
type input "school"
click button "Find Communities" at bounding box center [1004, 241] width 119 height 28
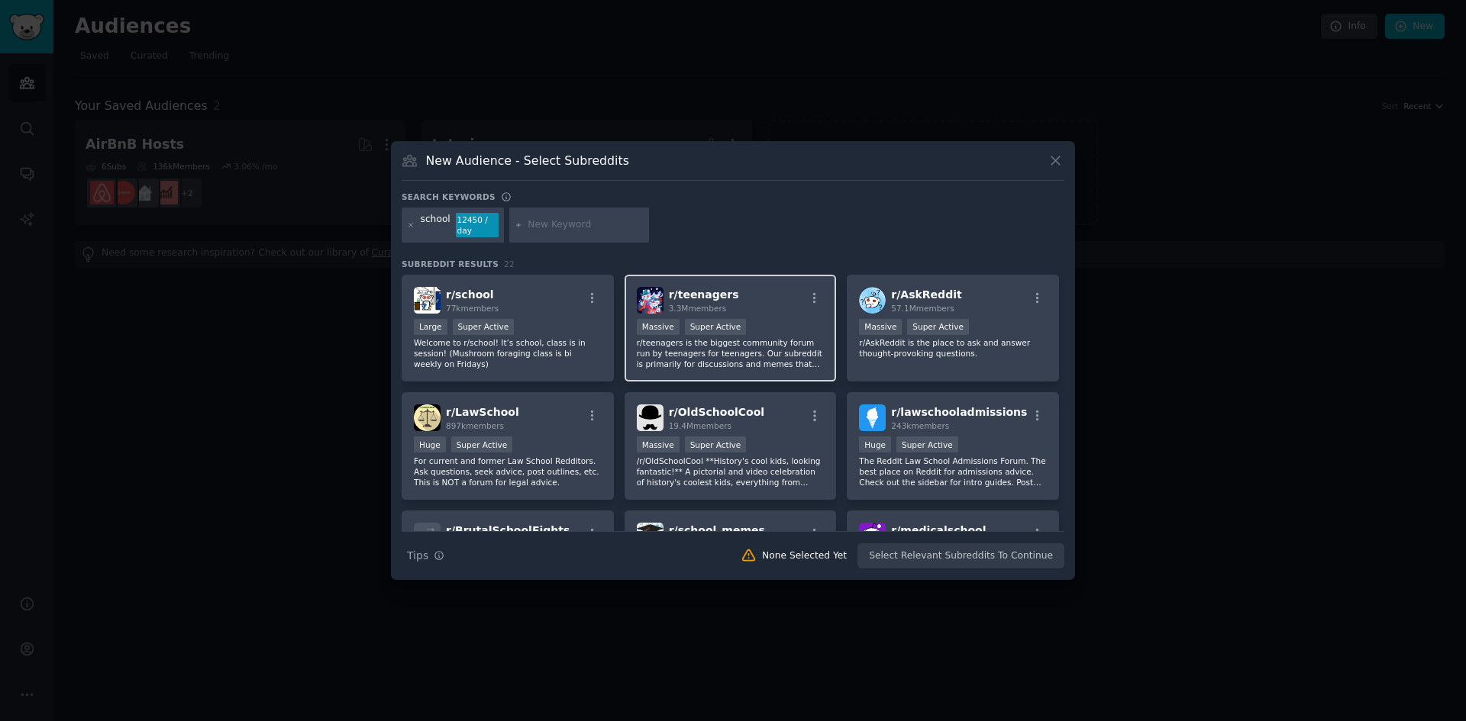
click at [753, 301] on div "r/ teenagers 3.3M members" at bounding box center [731, 300] width 188 height 27
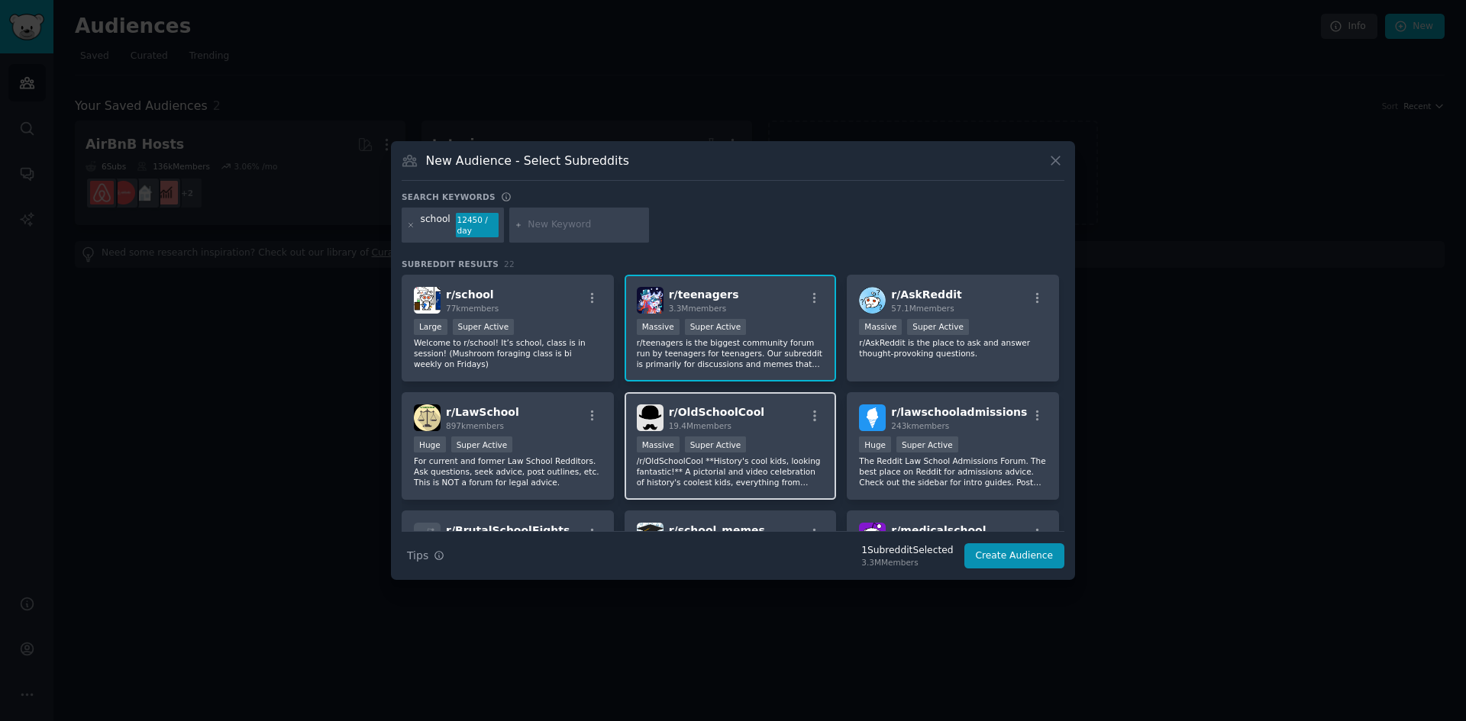
click at [773, 415] on div "r/ OldSchoolCool 19.4M members" at bounding box center [731, 418] width 188 height 27
click at [783, 416] on div "r/ OldSchoolCool 19.4M members" at bounding box center [731, 418] width 188 height 27
click at [573, 227] on input "text" at bounding box center [586, 225] width 116 height 14
type input "problem"
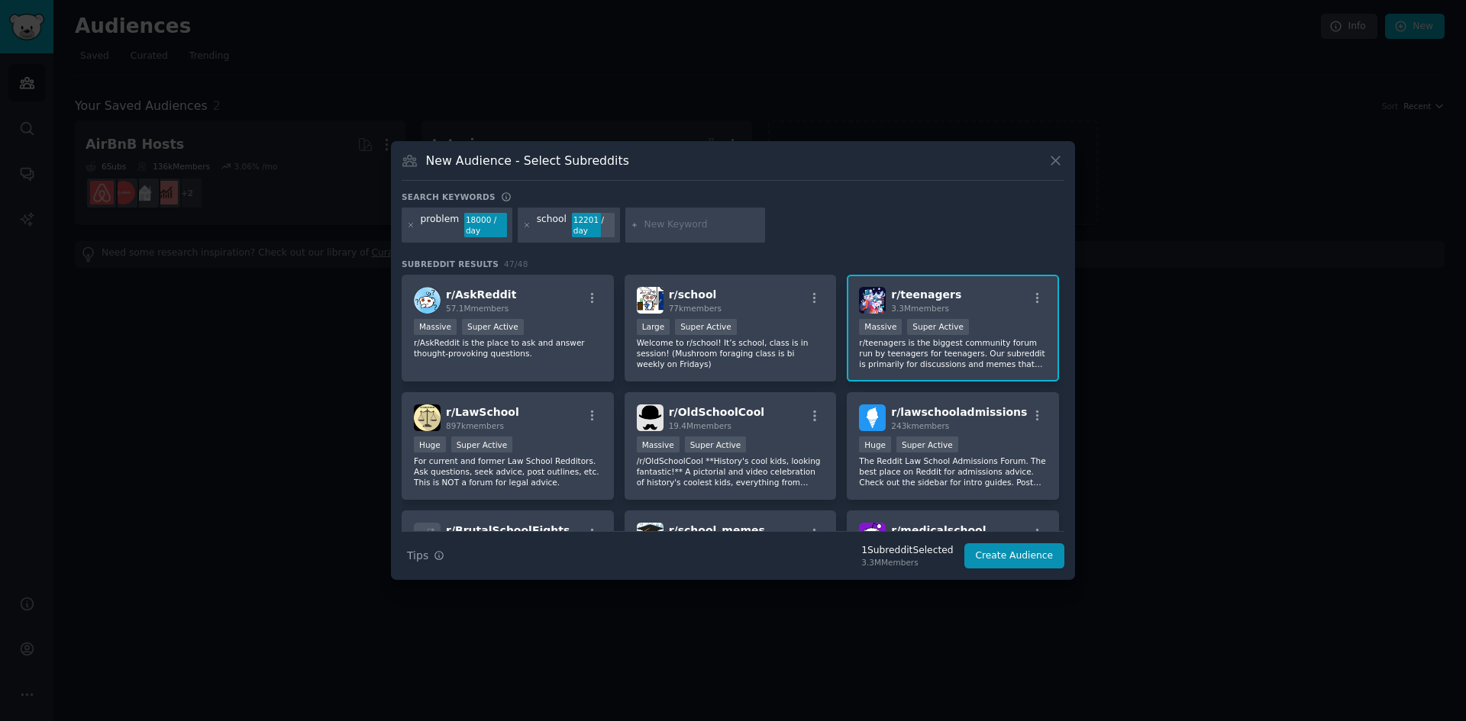
click at [688, 223] on input "text" at bounding box center [702, 225] width 116 height 14
type input "problem"
click at [523, 227] on icon at bounding box center [527, 225] width 8 height 8
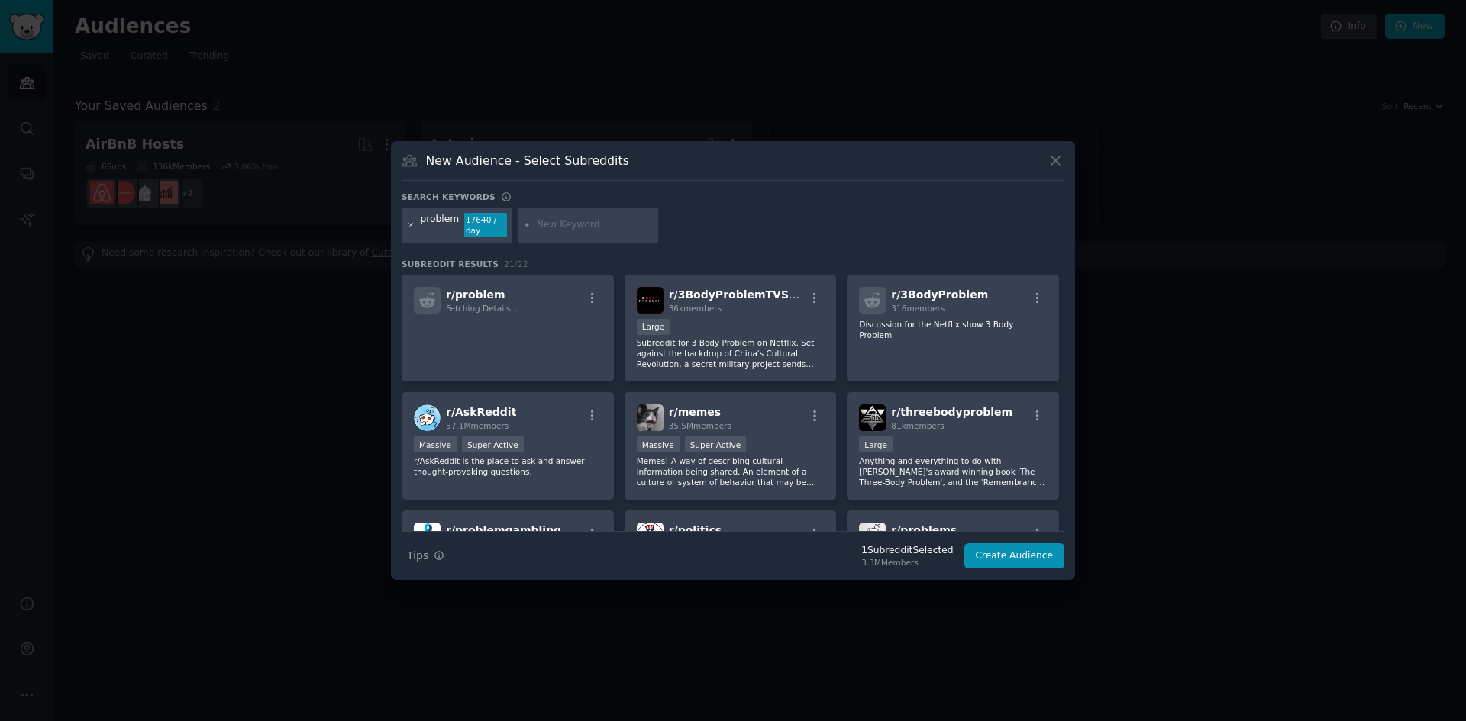
click at [407, 224] on icon at bounding box center [411, 225] width 8 height 8
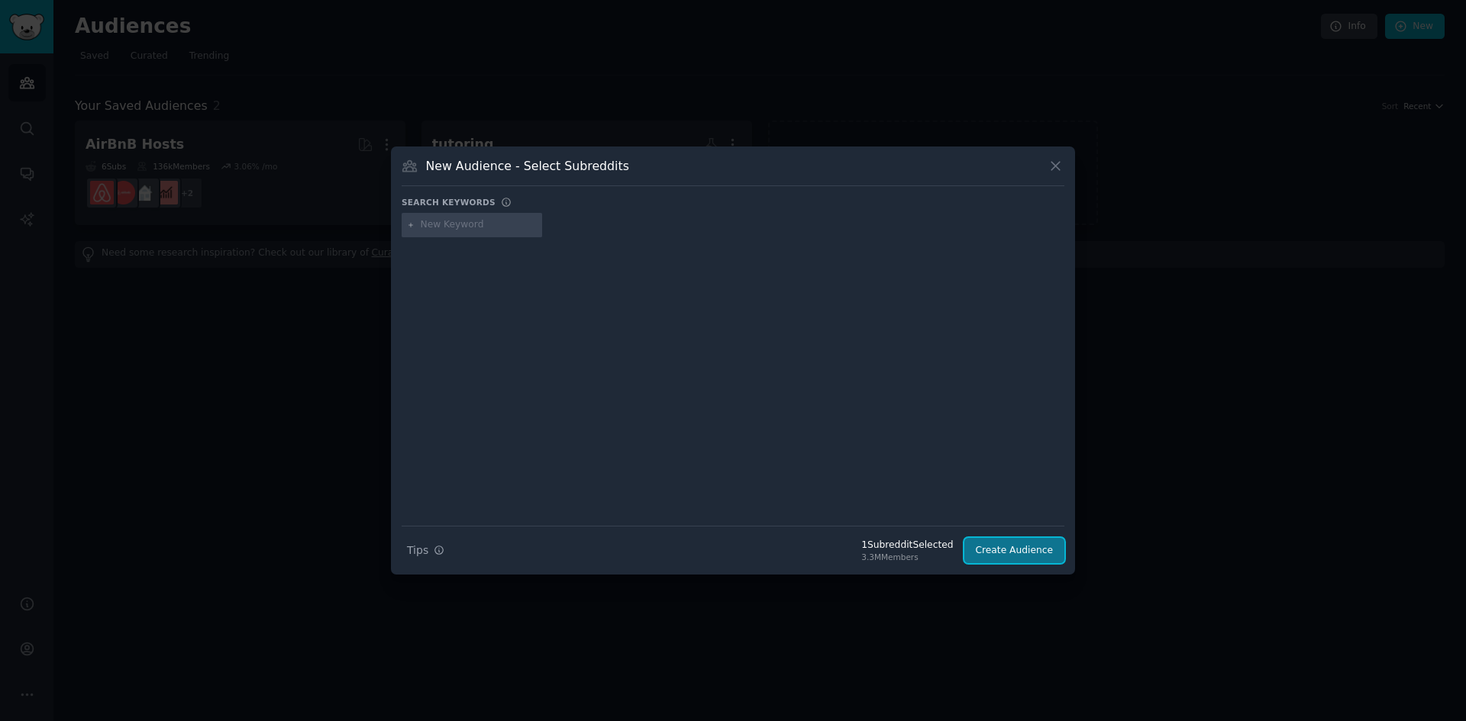
click at [1015, 563] on button "Create Audience" at bounding box center [1014, 551] width 101 height 26
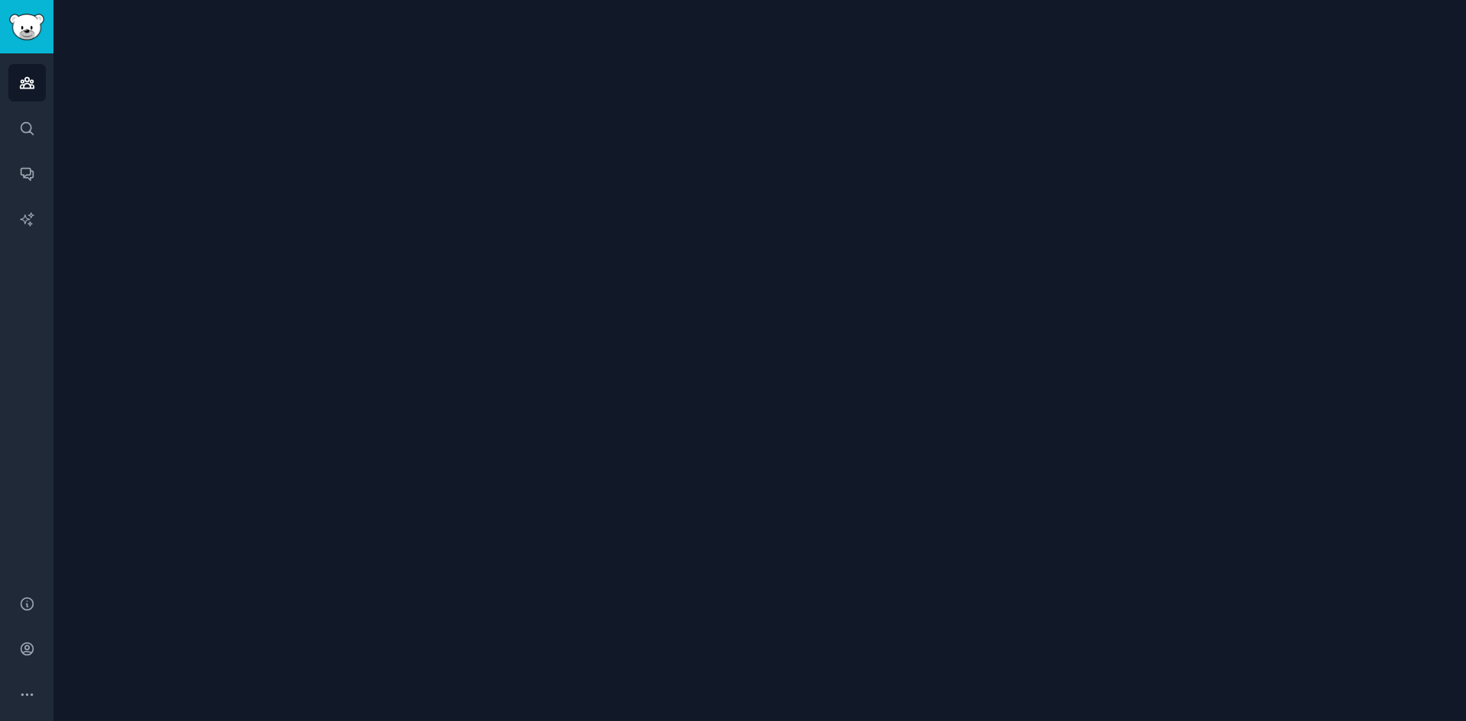
click at [1015, 550] on div at bounding box center [759, 360] width 1412 height 721
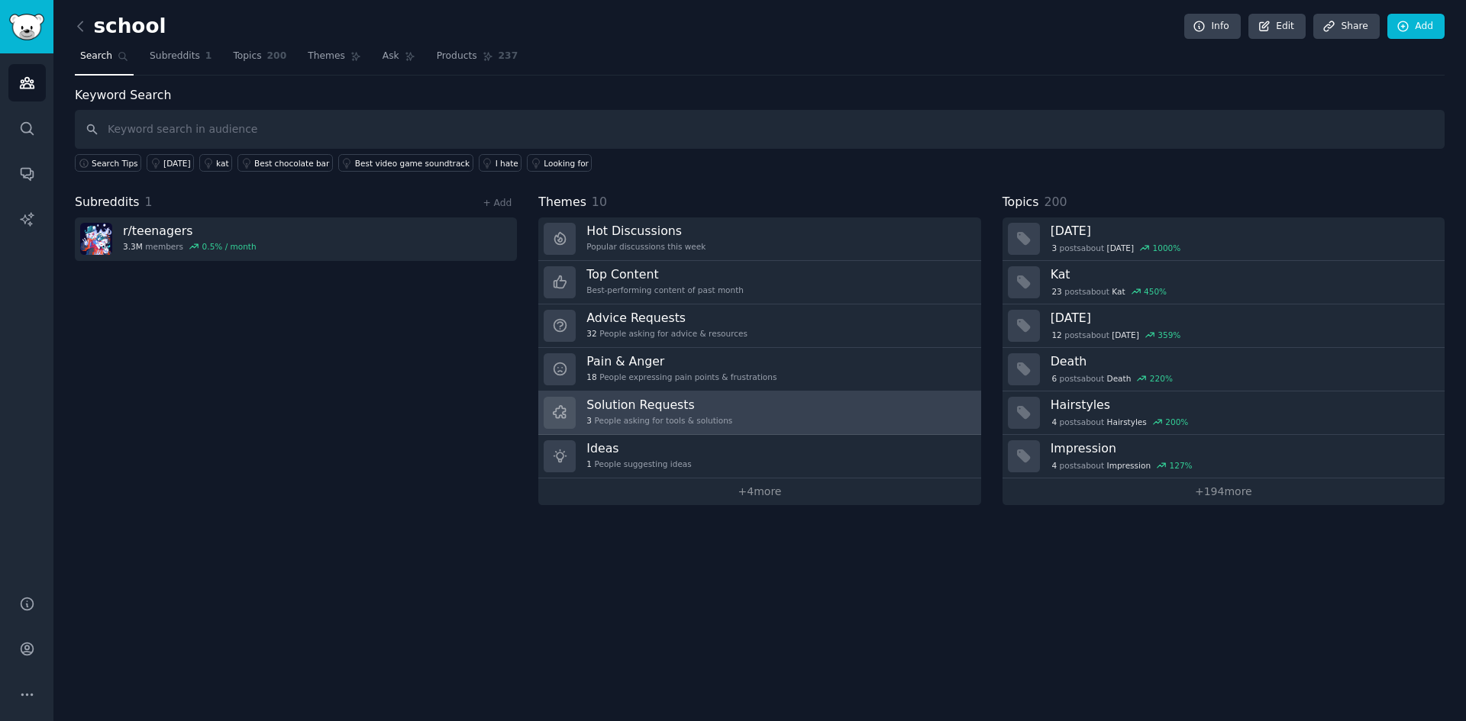
click at [652, 407] on h3 "Solution Requests" at bounding box center [659, 405] width 146 height 16
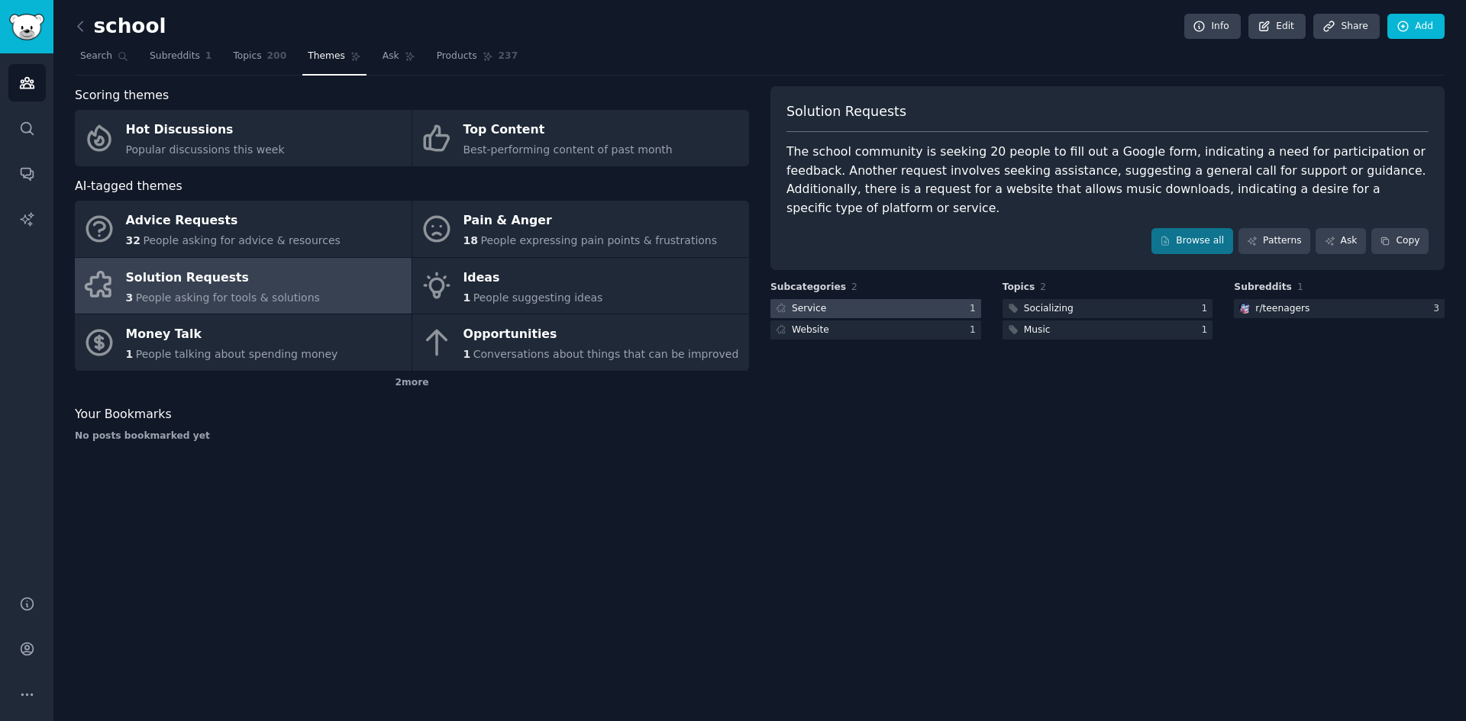
click at [921, 299] on div at bounding box center [875, 308] width 211 height 19
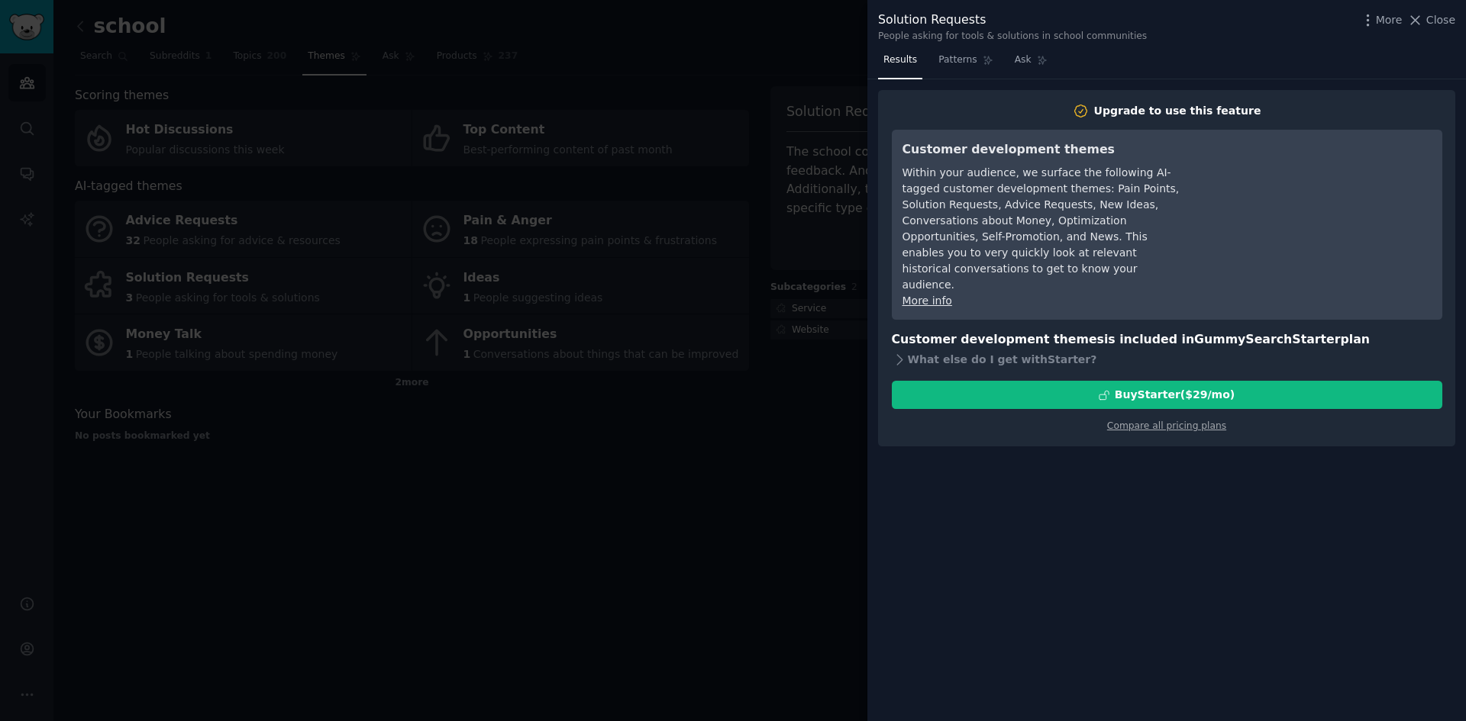
click at [808, 381] on div at bounding box center [733, 360] width 1466 height 721
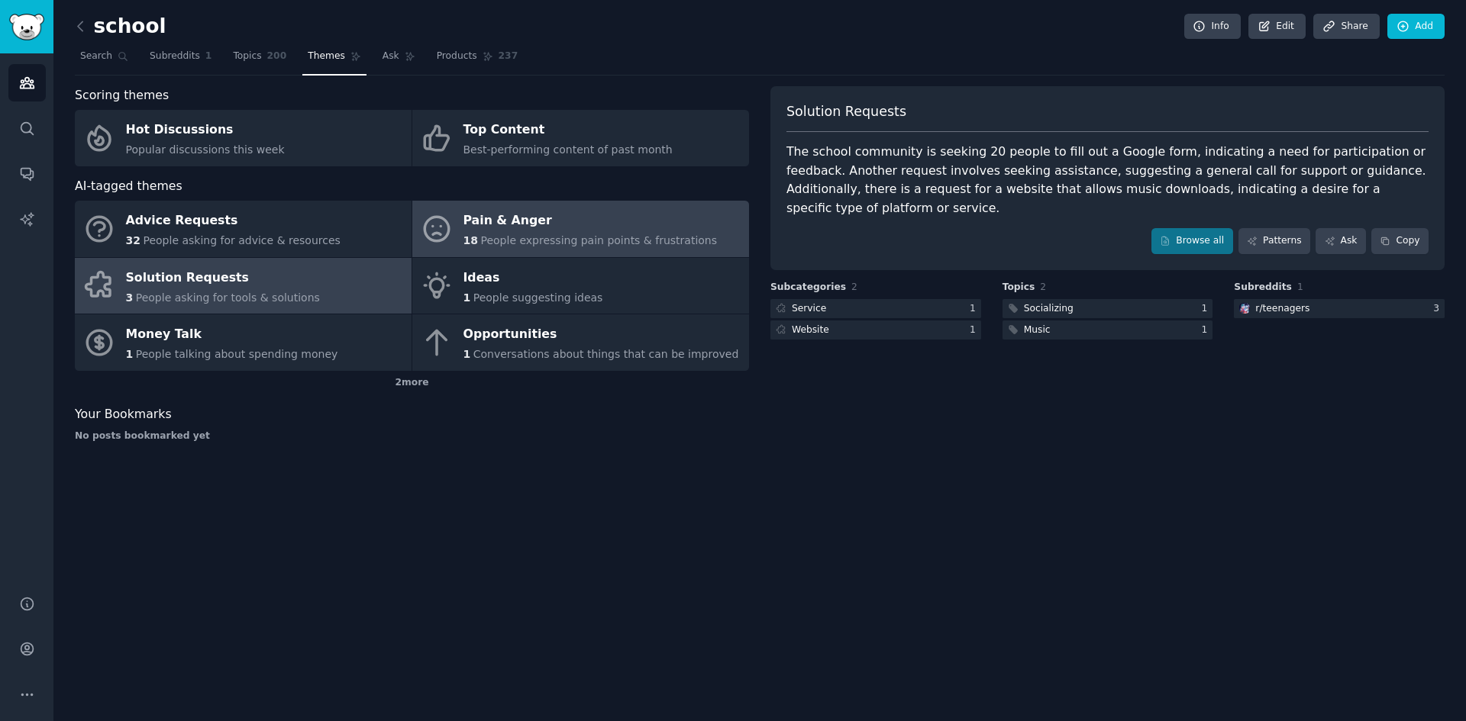
click at [564, 234] on span "People expressing pain points & frustrations" at bounding box center [598, 240] width 237 height 12
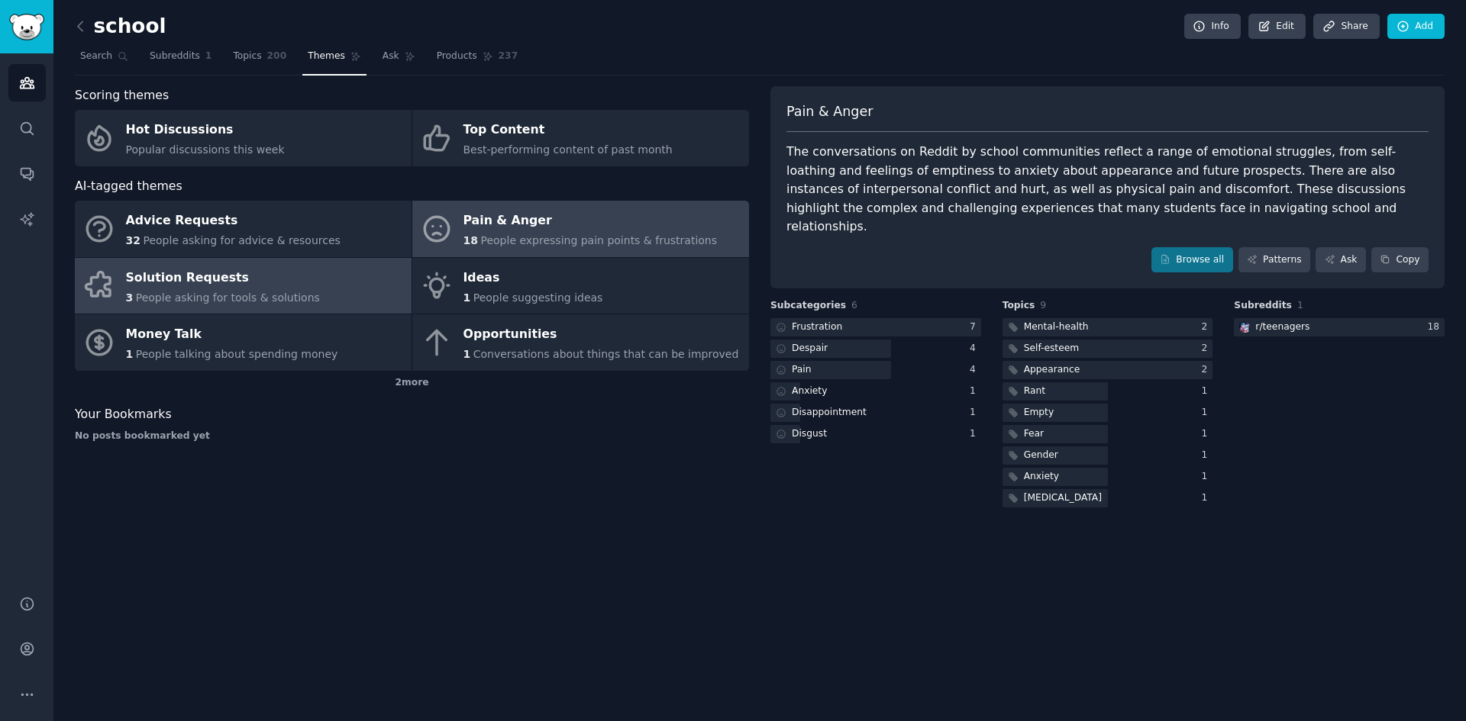
click at [286, 274] on div "Solution Requests" at bounding box center [223, 278] width 194 height 24
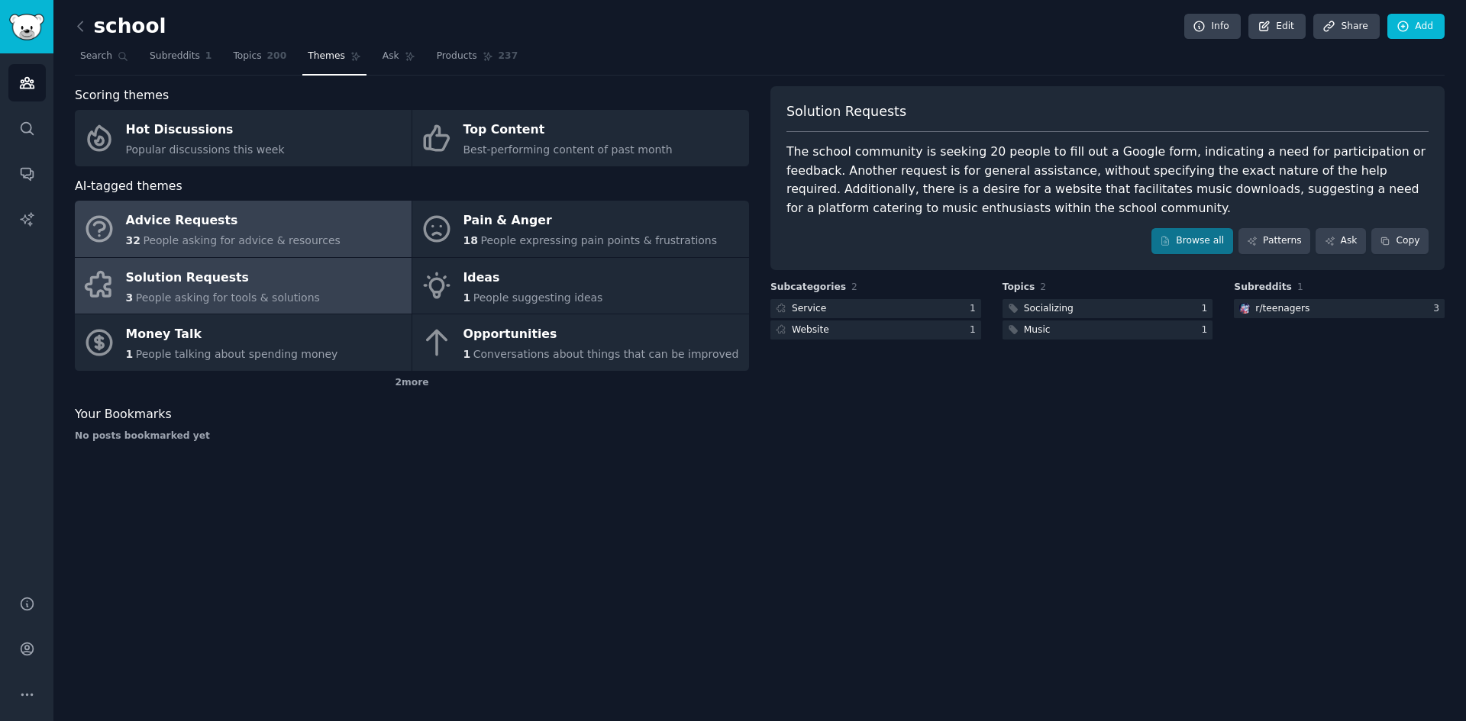
click at [363, 224] on link "Advice Requests 32 People asking for advice & resources" at bounding box center [243, 229] width 337 height 56
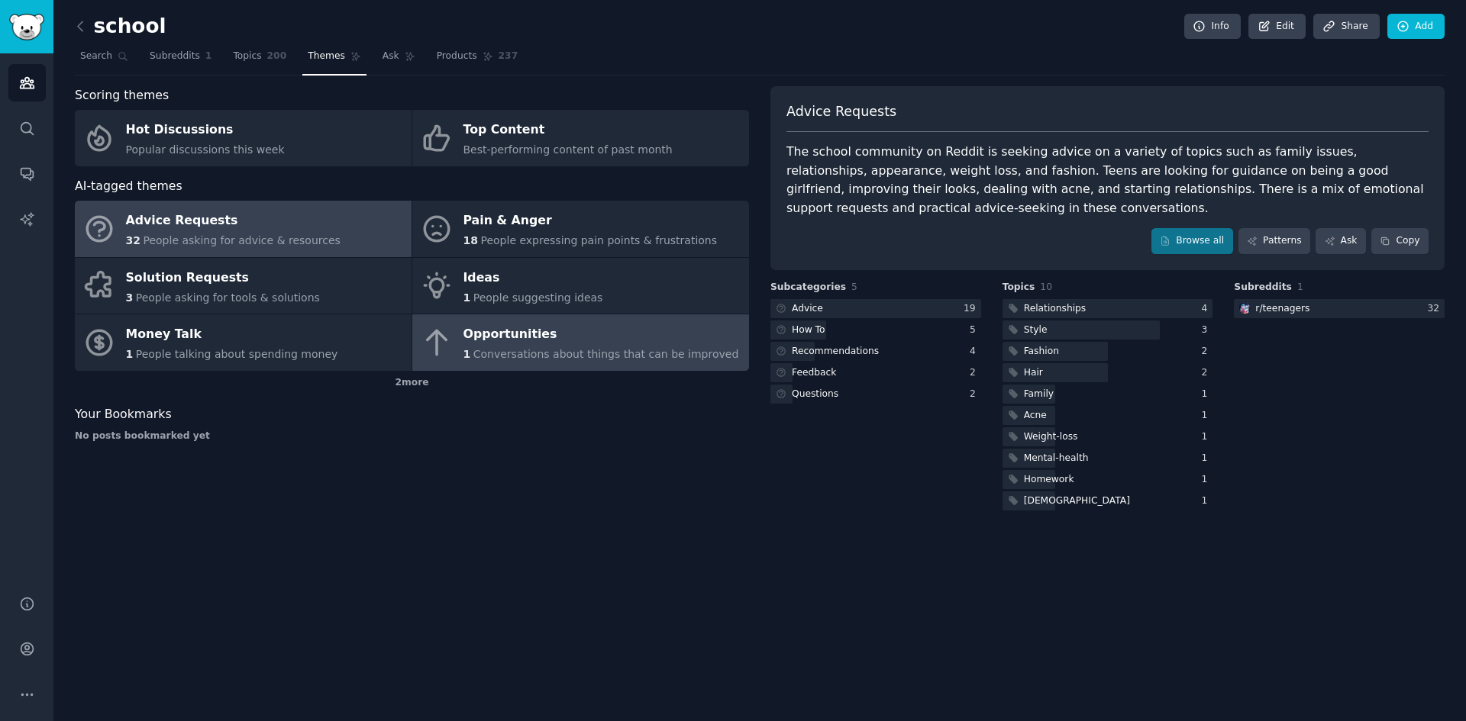
click at [627, 360] on span "Conversations about things that can be improved" at bounding box center [606, 354] width 266 height 12
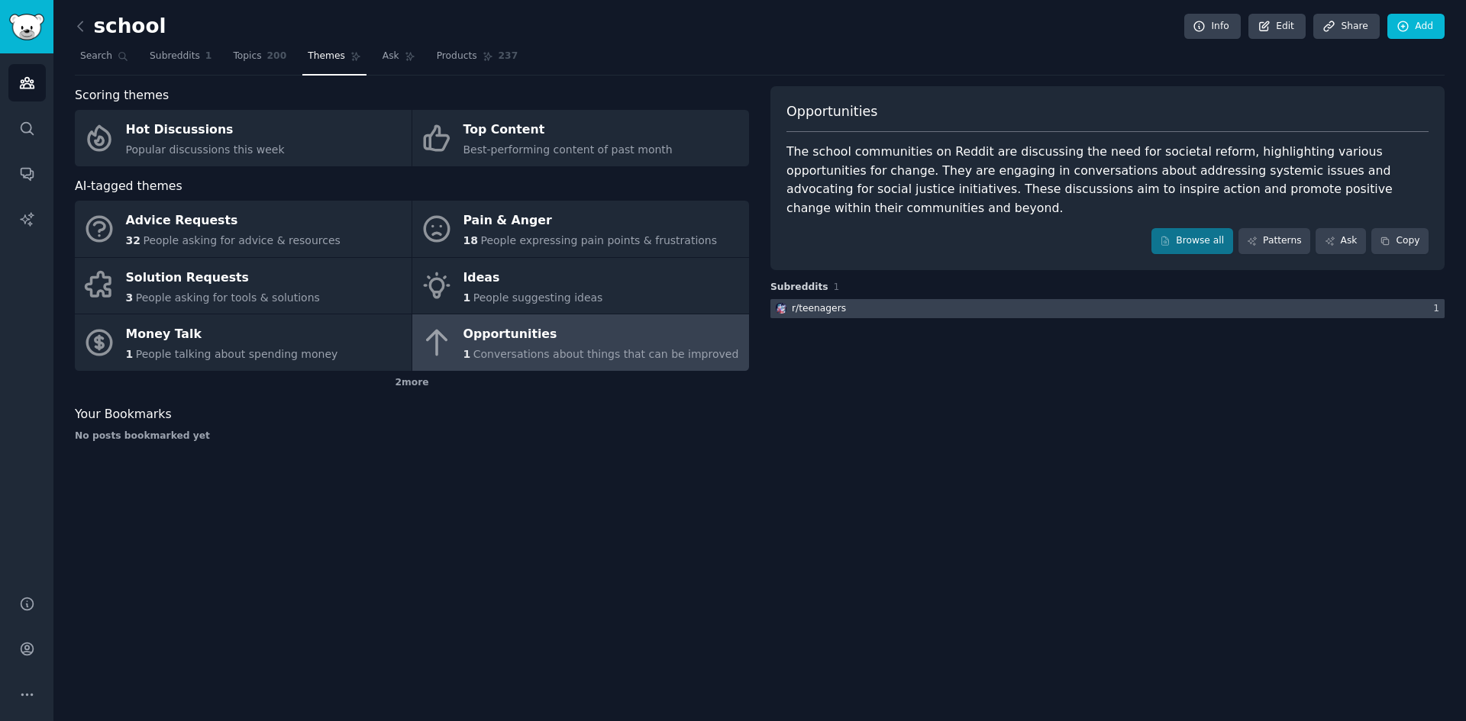
click at [862, 299] on div at bounding box center [1107, 308] width 674 height 19
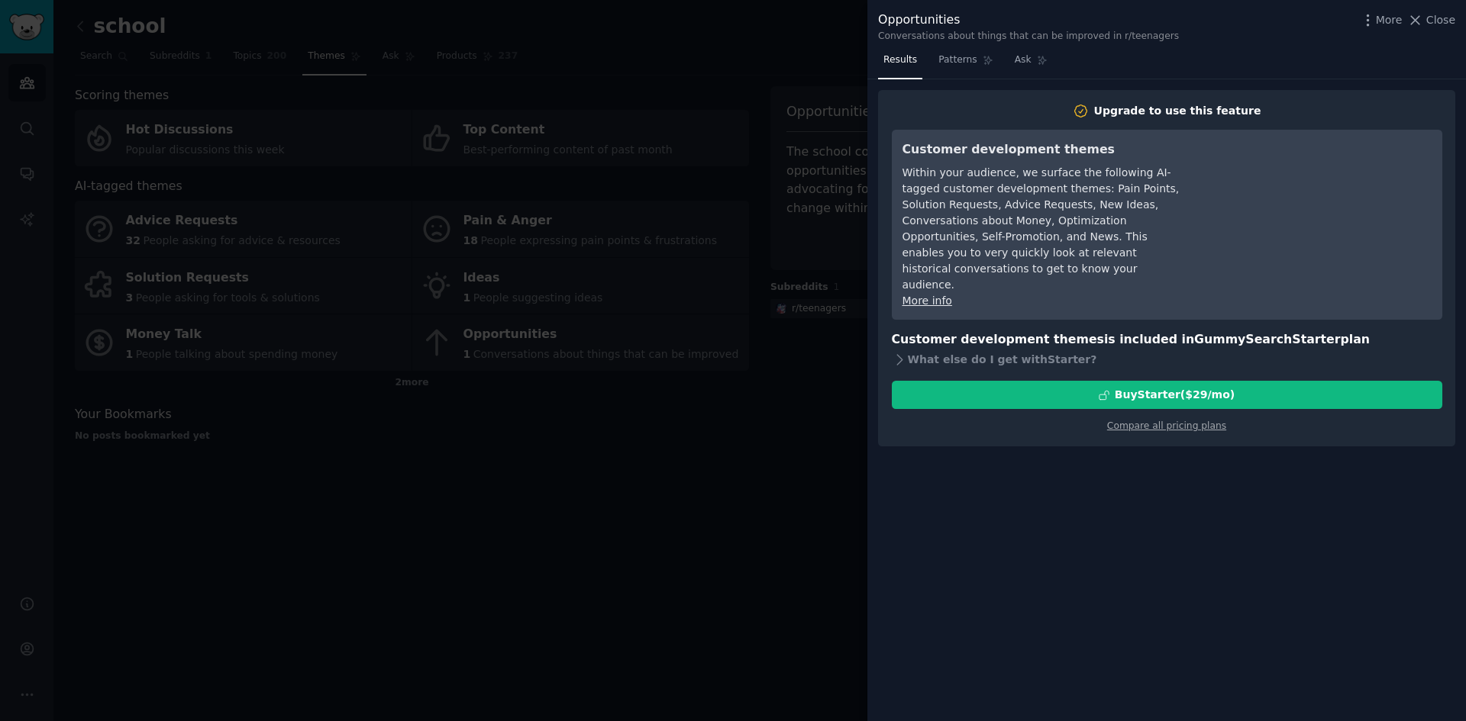
click at [755, 469] on div at bounding box center [733, 360] width 1466 height 721
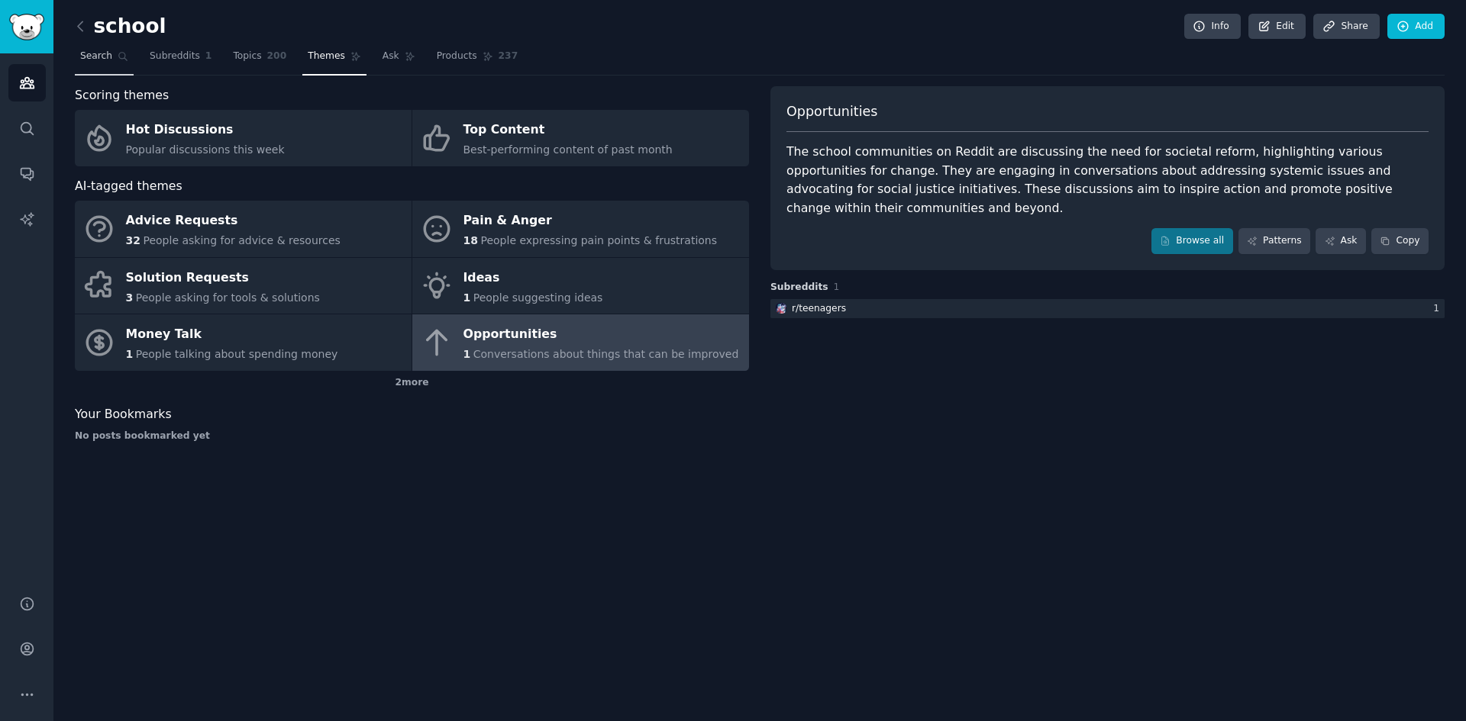
click at [106, 63] on span "Search" at bounding box center [96, 57] width 32 height 14
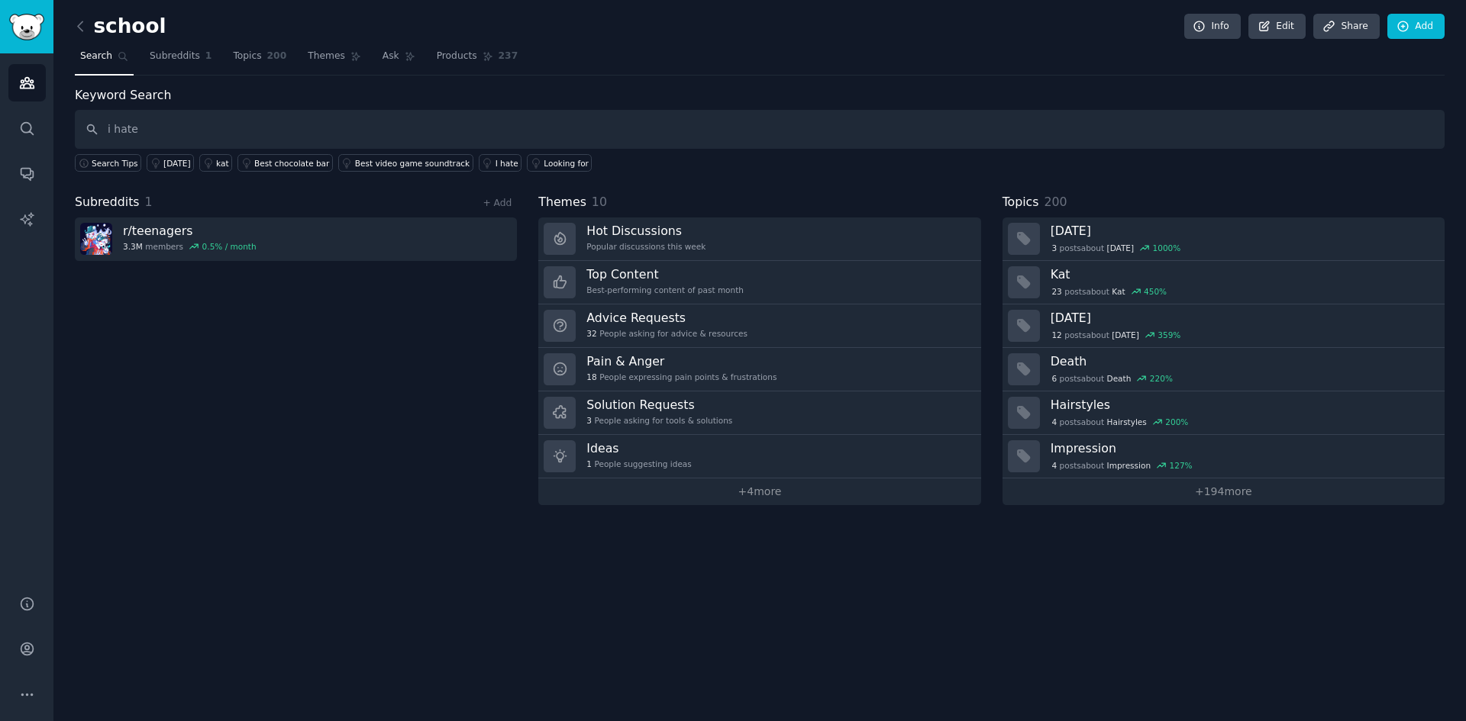
type input "i hate"
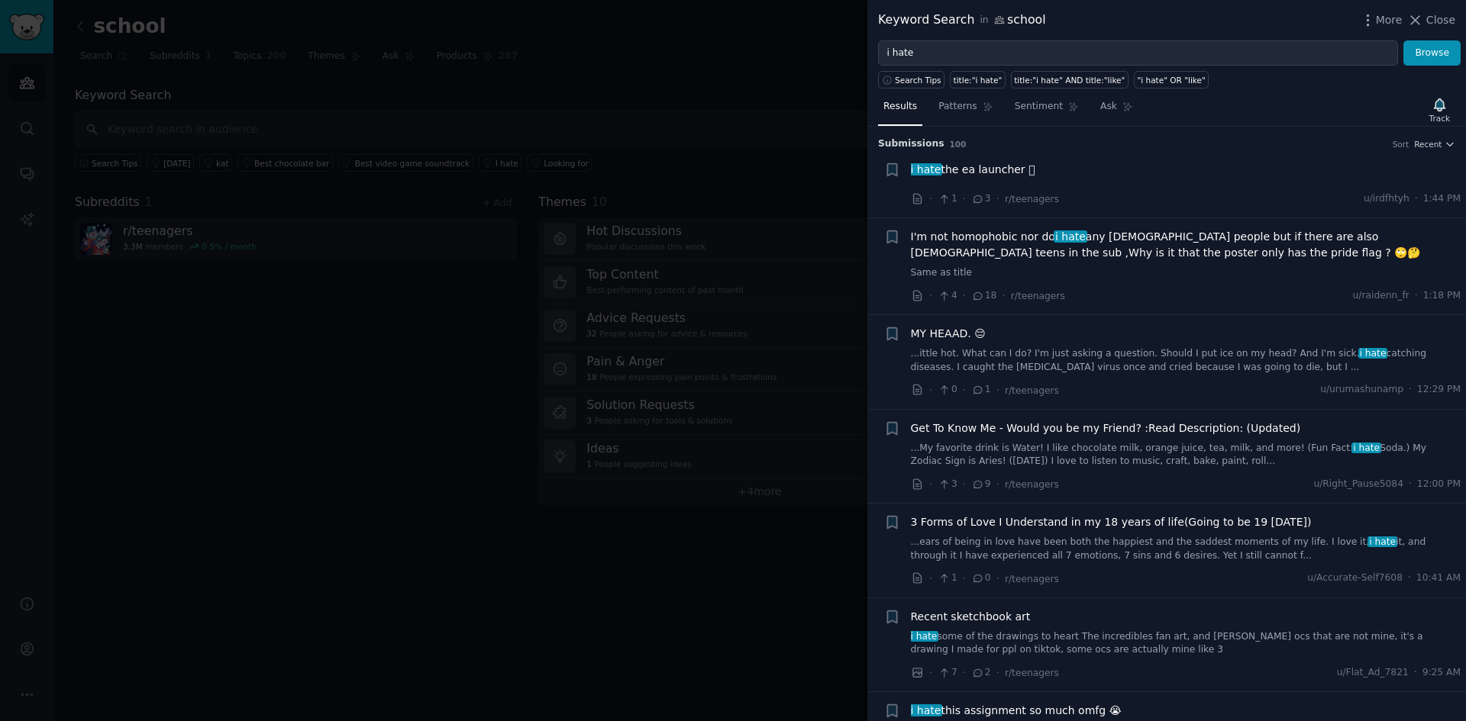
scroll to position [76, 0]
